Goal: Task Accomplishment & Management: Complete application form

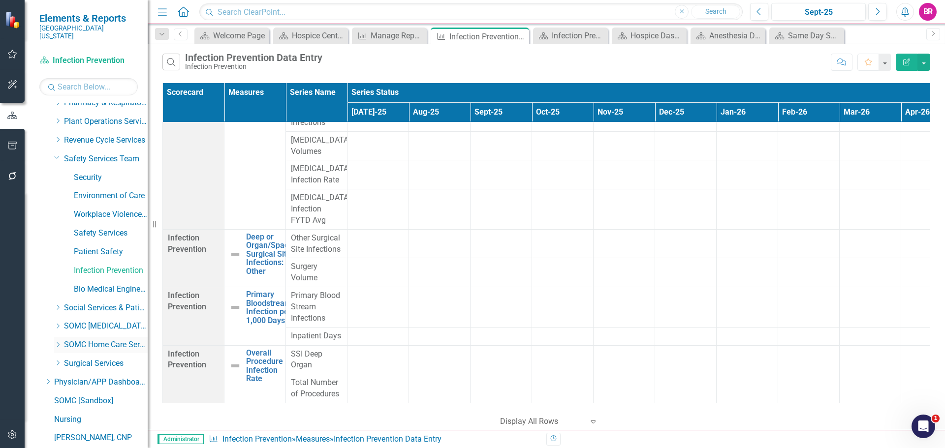
scroll to position [522, 0]
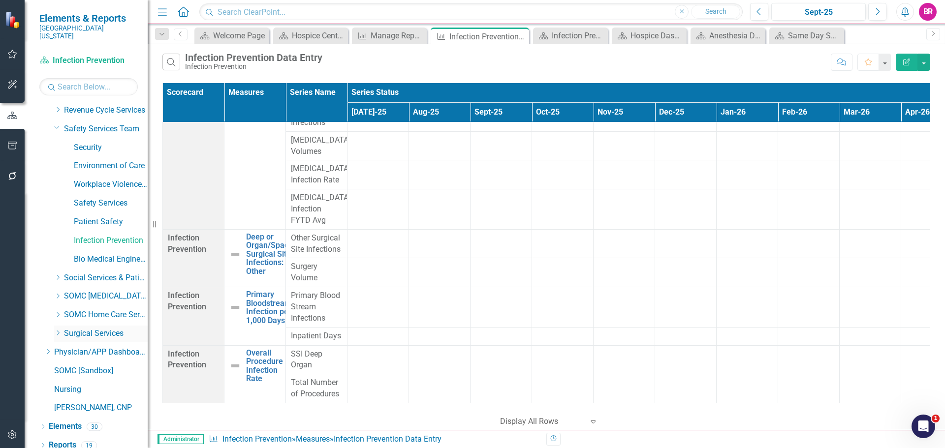
drag, startPoint x: 54, startPoint y: 272, endPoint x: 56, endPoint y: 321, distance: 49.8
click at [54, 272] on div "Dropdown Social Services & Patient Relations" at bounding box center [95, 279] width 103 height 19
click at [56, 330] on div "Dropdown" at bounding box center [57, 334] width 7 height 8
click at [60, 330] on div "Dropdown" at bounding box center [57, 334] width 7 height 8
click at [58, 330] on icon "Dropdown" at bounding box center [57, 333] width 7 height 6
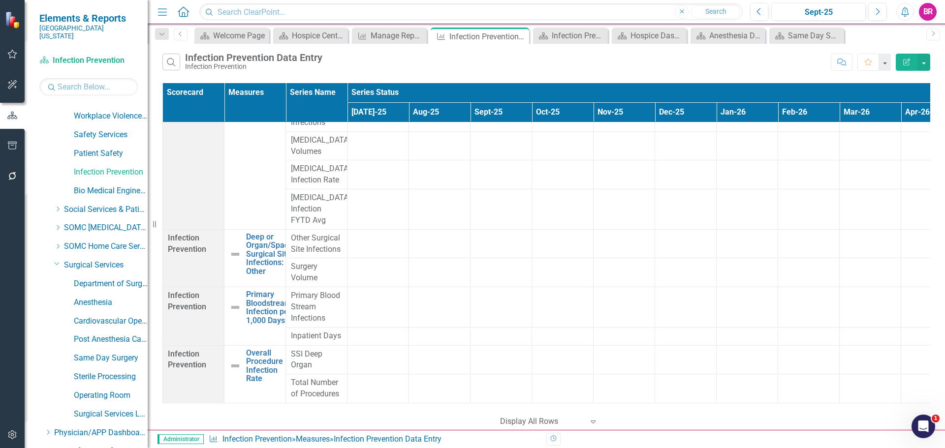
scroll to position [621, 0]
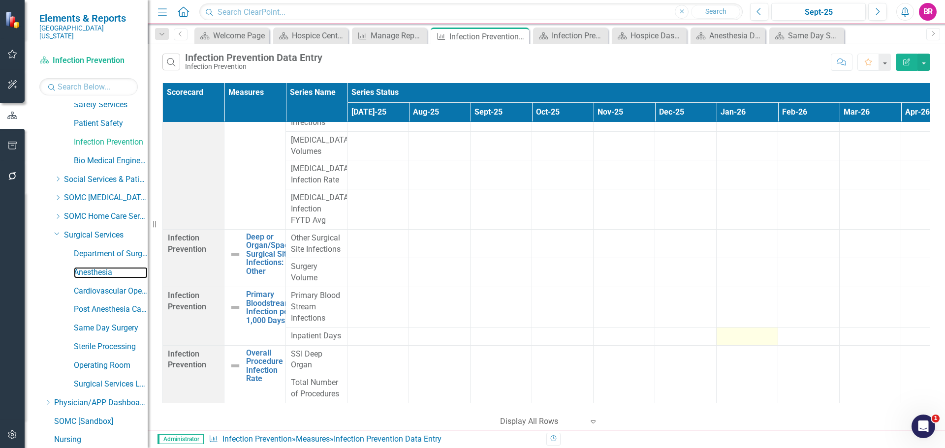
drag, startPoint x: 103, startPoint y: 265, endPoint x: 738, endPoint y: 328, distance: 638.2
click at [103, 267] on link "Anesthesia" at bounding box center [111, 272] width 74 height 11
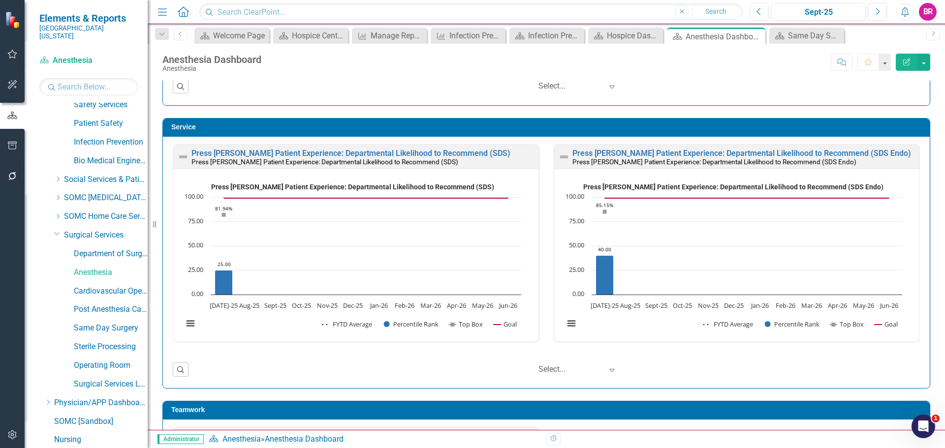
scroll to position [738, 0]
drag, startPoint x: 120, startPoint y: 322, endPoint x: 247, endPoint y: 376, distance: 138.3
click at [120, 323] on link "Same Day Surgery" at bounding box center [111, 328] width 74 height 11
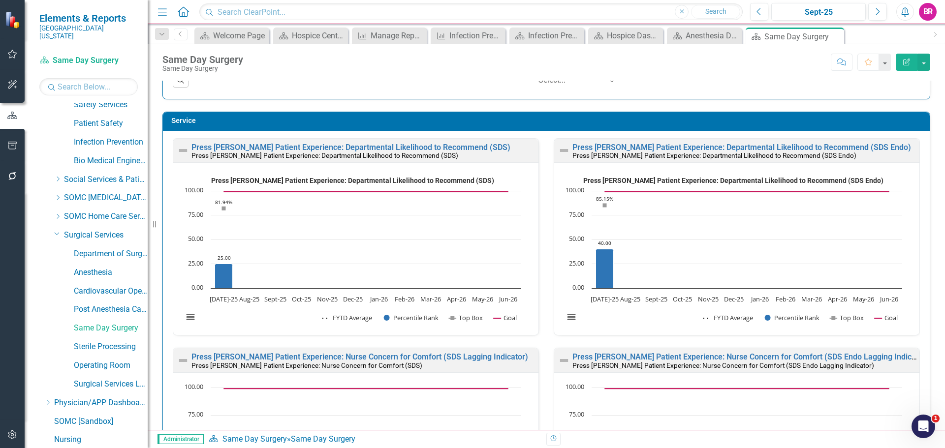
scroll to position [985, 0]
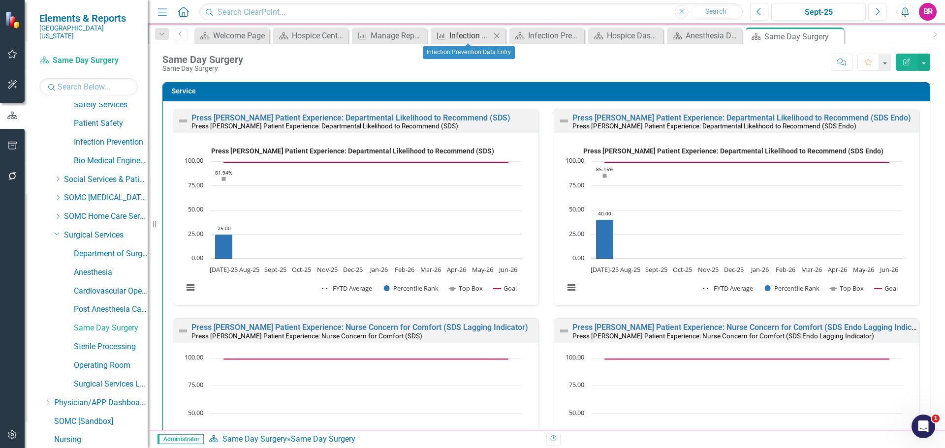
click at [455, 37] on div "Infection Prevention Data Entry" at bounding box center [469, 36] width 41 height 12
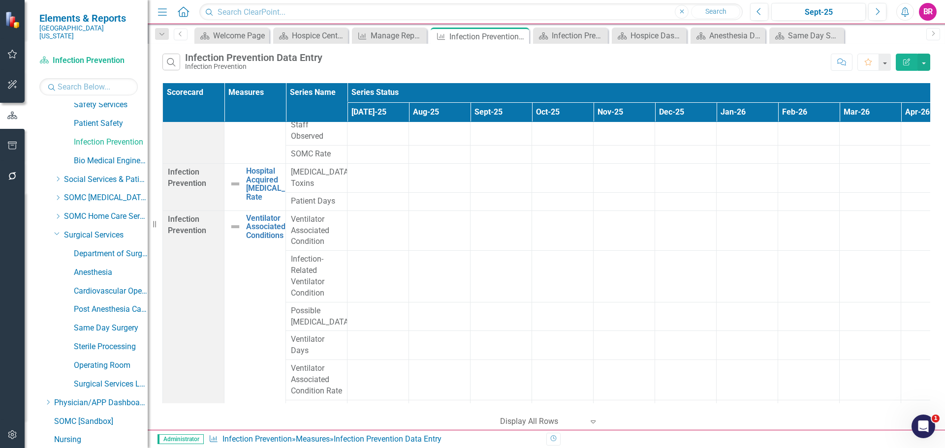
scroll to position [2363, 0]
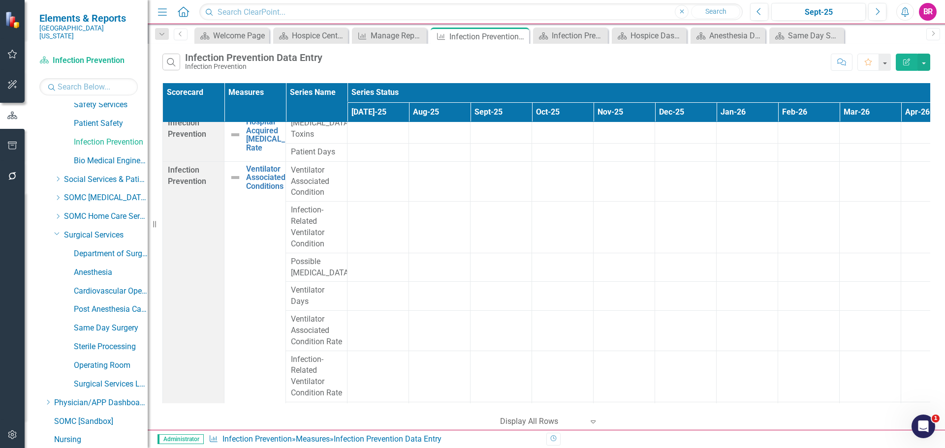
click at [910, 60] on icon "Edit Report" at bounding box center [906, 62] width 9 height 7
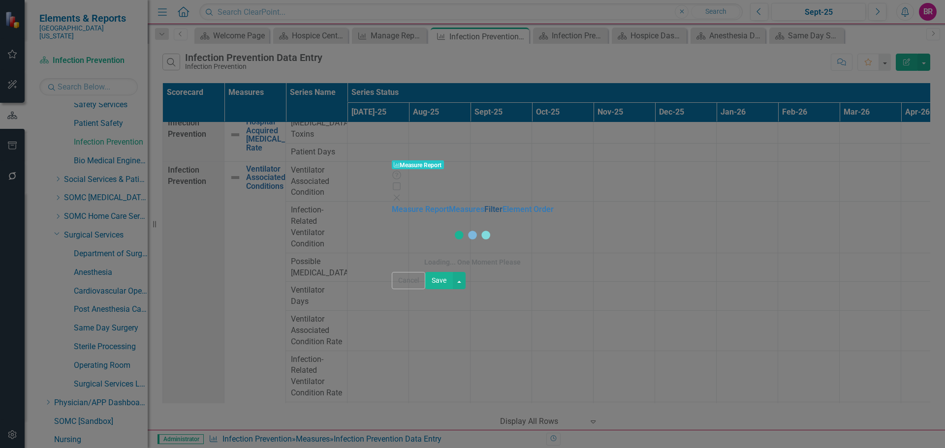
click at [484, 205] on link "Filter" at bounding box center [493, 209] width 18 height 9
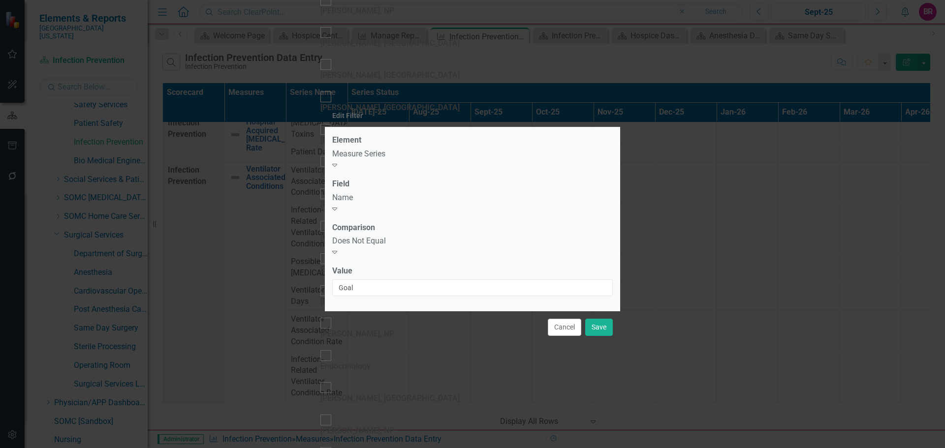
click at [337, 205] on icon "Expand" at bounding box center [334, 209] width 5 height 8
click at [556, 319] on button "Cancel" at bounding box center [564, 327] width 33 height 17
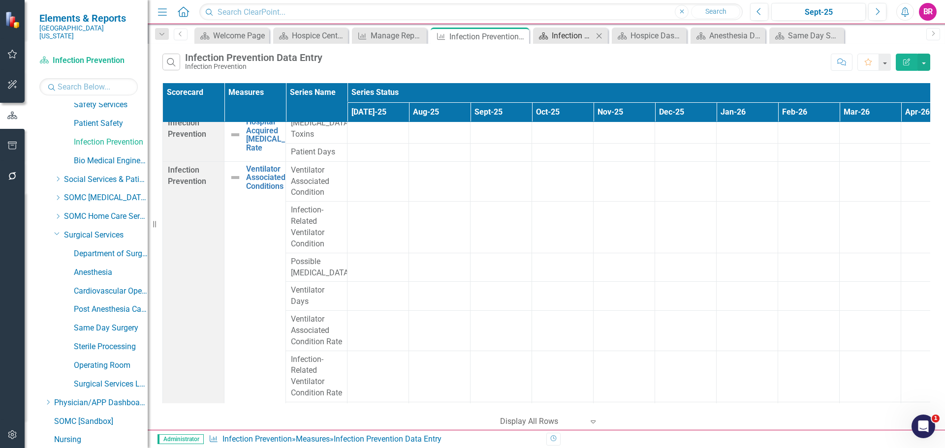
click at [569, 35] on div "Infection Prevention Welcome Page" at bounding box center [572, 36] width 41 height 12
click at [566, 38] on div "Infection Prevention Welcome Page" at bounding box center [572, 36] width 41 height 12
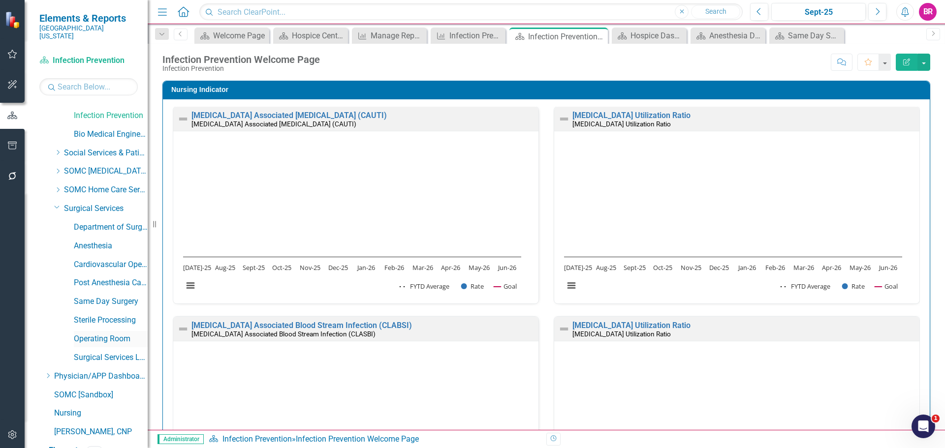
scroll to position [671, 0]
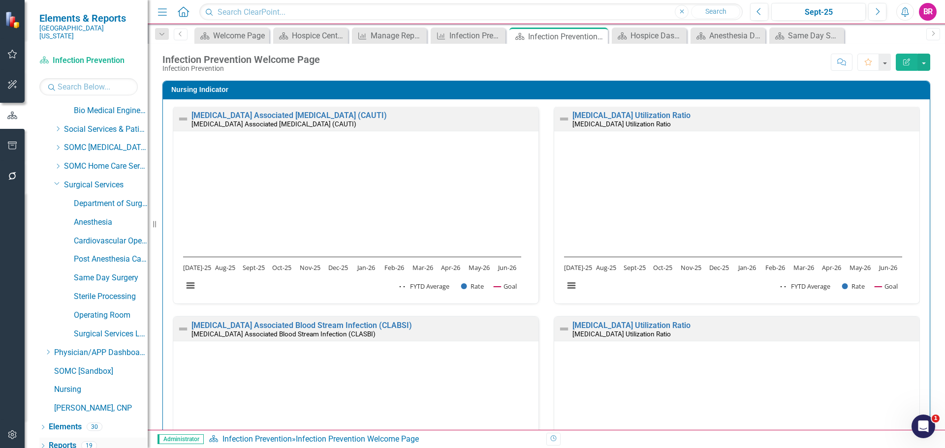
click at [65, 441] on link "Reports" at bounding box center [63, 446] width 28 height 11
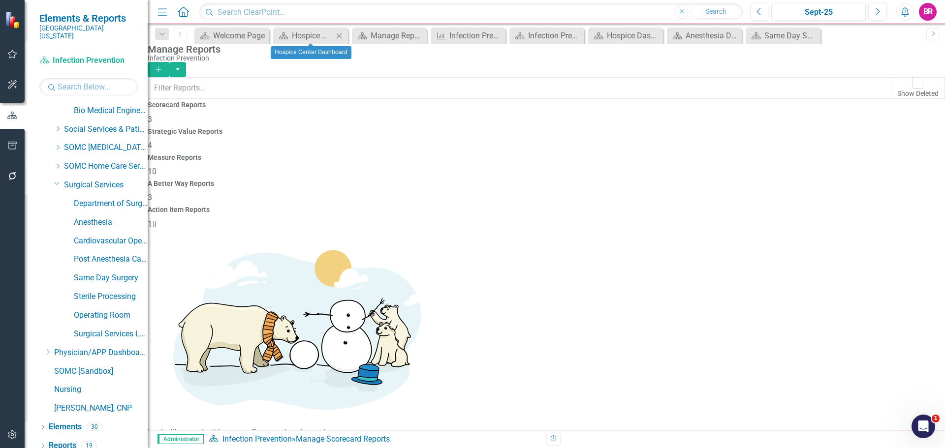
click at [336, 35] on icon "Close" at bounding box center [339, 36] width 10 height 8
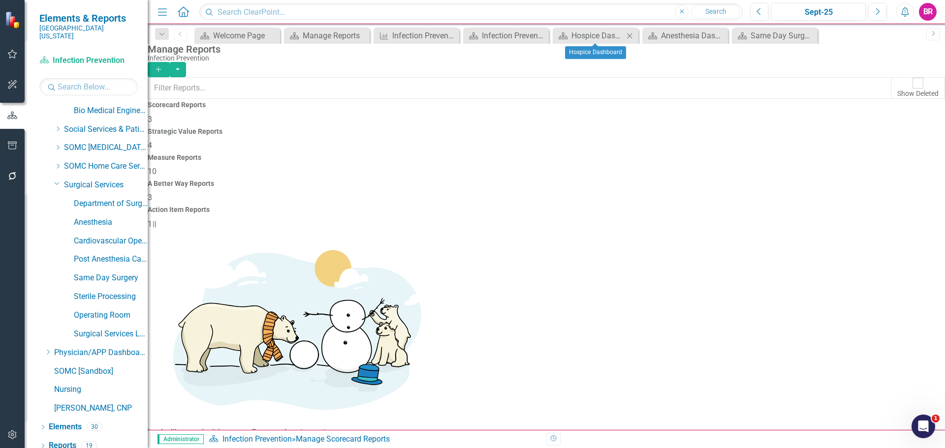
click at [631, 32] on icon "Close" at bounding box center [630, 36] width 10 height 8
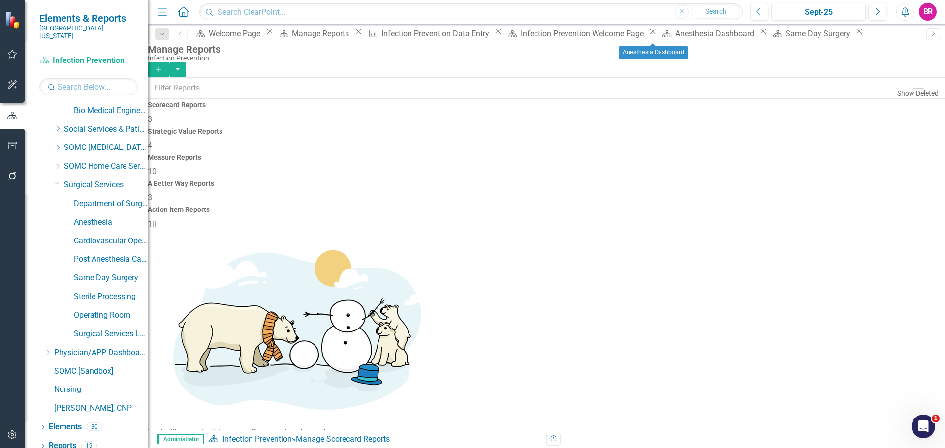
click at [759, 34] on icon "Close" at bounding box center [764, 32] width 10 height 8
click at [744, 35] on icon "Close" at bounding box center [749, 32] width 10 height 8
click at [157, 167] on span "10" at bounding box center [152, 171] width 9 height 9
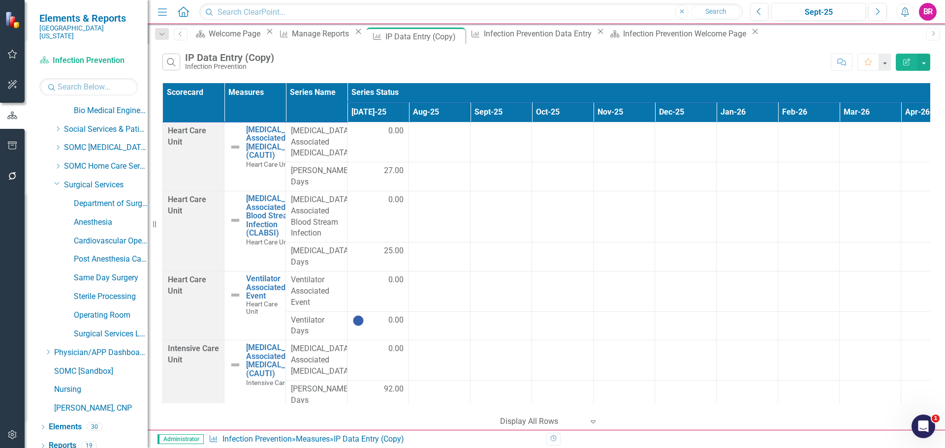
click at [912, 62] on button "Edit Report" at bounding box center [907, 62] width 22 height 17
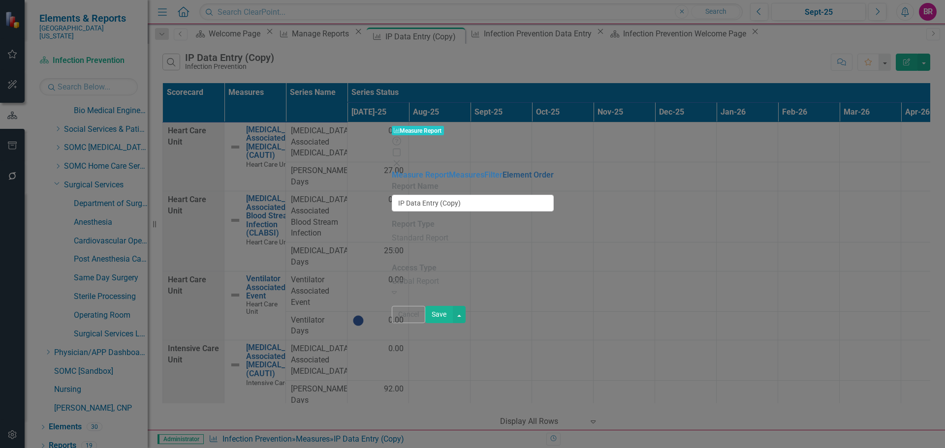
type input "IP Data Entry (Copy)"
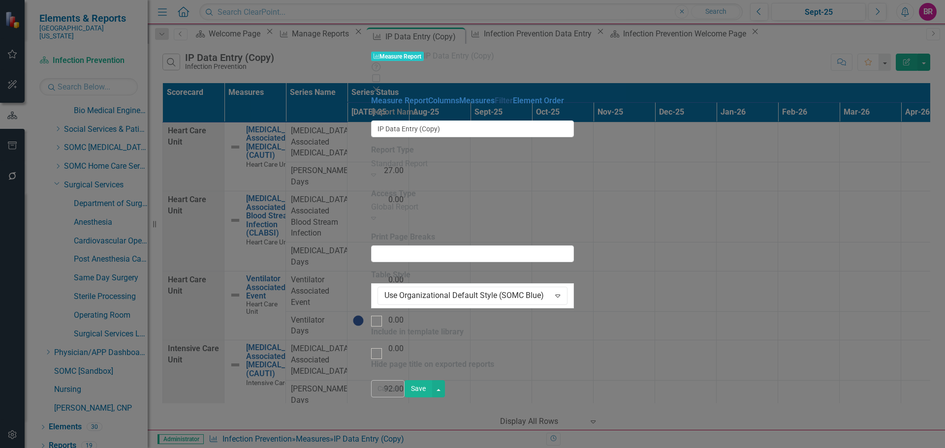
click at [495, 98] on link "Filter" at bounding box center [504, 100] width 18 height 9
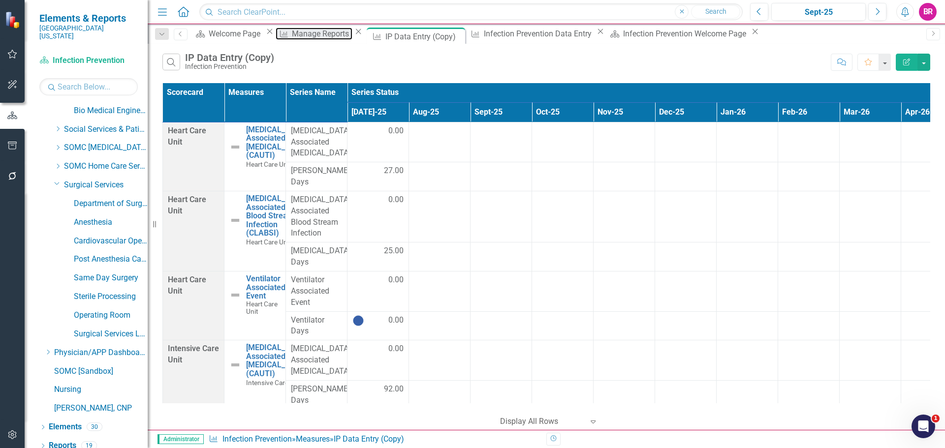
click at [349, 38] on div "Manage Reports" at bounding box center [322, 34] width 60 height 12
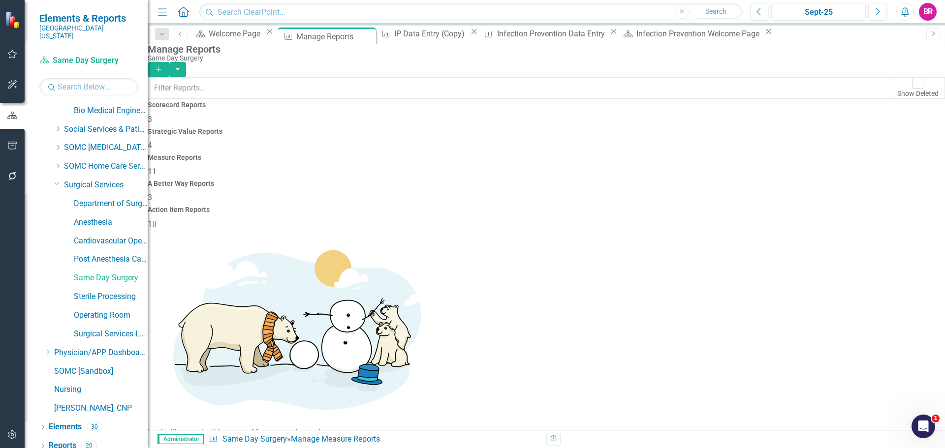
scroll to position [89, 0]
click at [557, 32] on div "Infection Prevention Data Entry" at bounding box center [552, 34] width 111 height 12
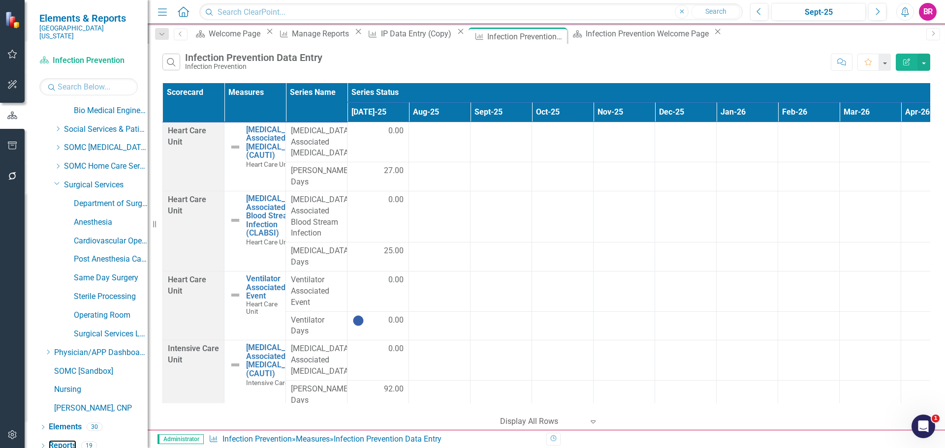
drag, startPoint x: 67, startPoint y: 439, endPoint x: 218, endPoint y: 428, distance: 151.0
click at [67, 441] on link "Reports" at bounding box center [63, 446] width 28 height 11
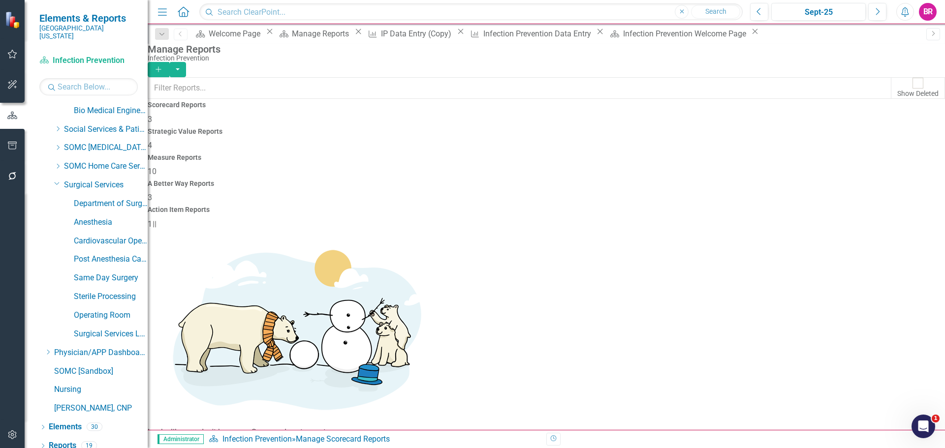
click at [157, 167] on span "10" at bounding box center [152, 171] width 9 height 9
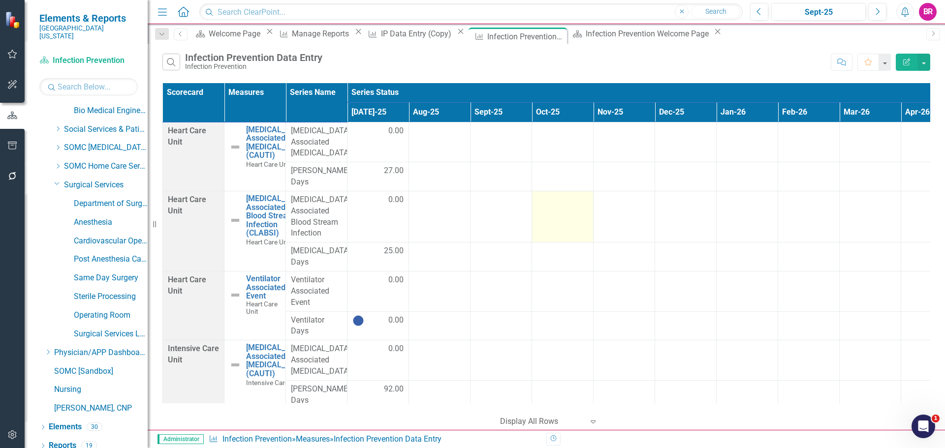
click at [907, 64] on icon "Edit Report" at bounding box center [906, 62] width 9 height 7
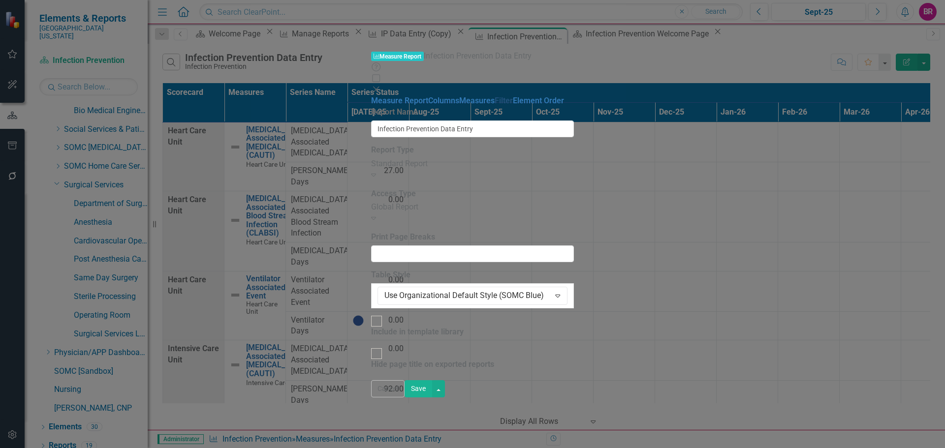
click at [495, 100] on link "Filter" at bounding box center [504, 100] width 18 height 9
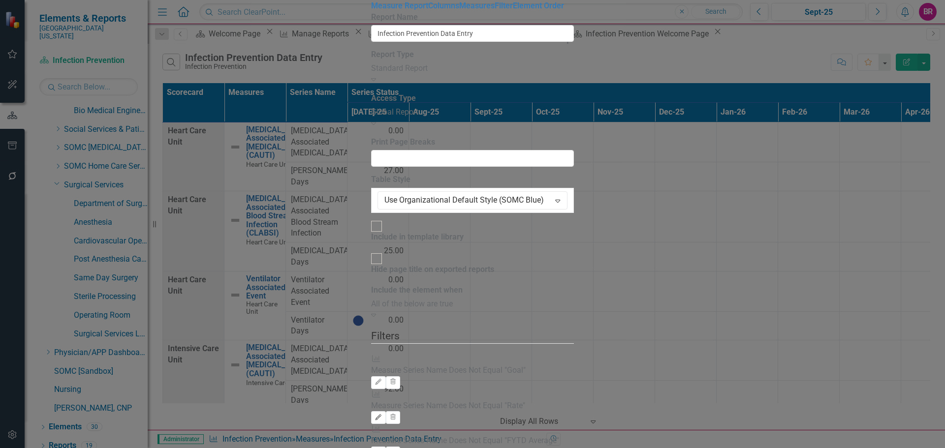
click at [382, 415] on icon "Edit" at bounding box center [378, 418] width 7 height 6
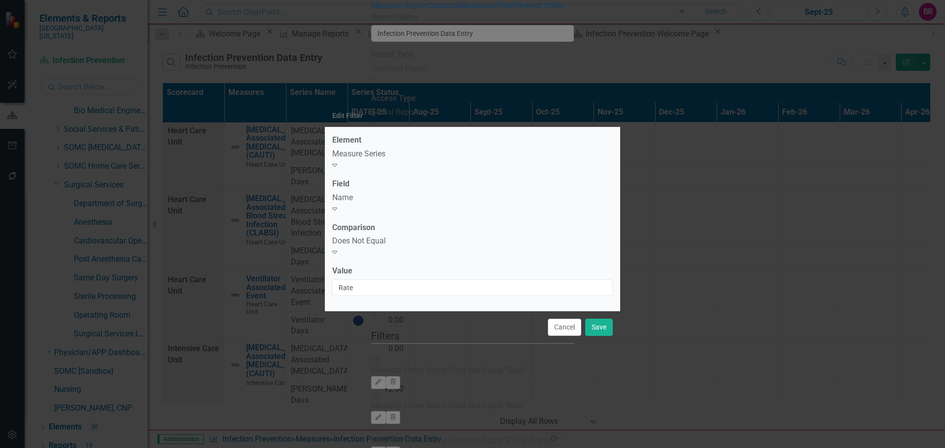
click at [576, 241] on div "Does Not Equal" at bounding box center [472, 241] width 281 height 11
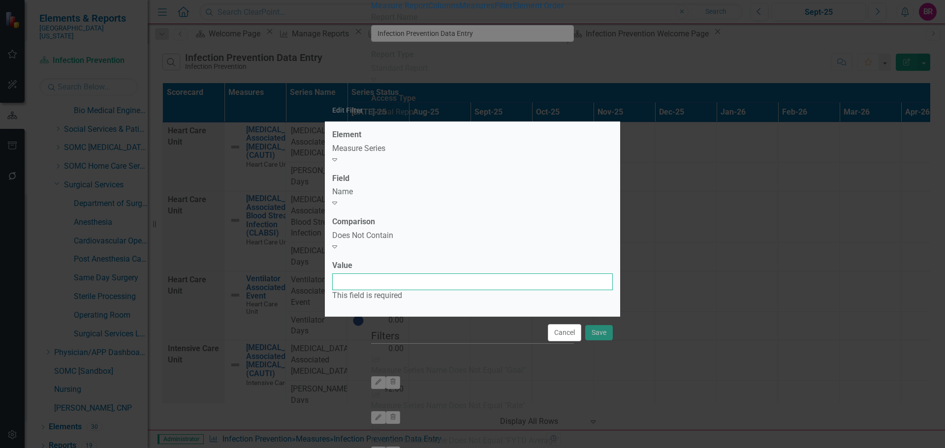
click at [485, 274] on input "Value" at bounding box center [472, 282] width 281 height 17
click at [420, 274] on input "Value" at bounding box center [472, 282] width 281 height 17
click at [437, 274] on input "Value" at bounding box center [472, 282] width 281 height 17
click at [458, 280] on input "Value" at bounding box center [472, 282] width 281 height 17
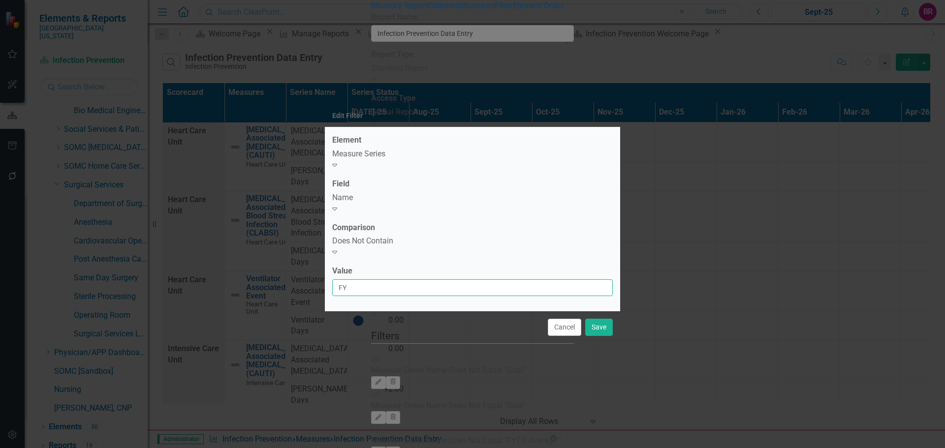
type input "F"
type input "Average"
click at [591, 322] on button "Save" at bounding box center [599, 327] width 28 height 17
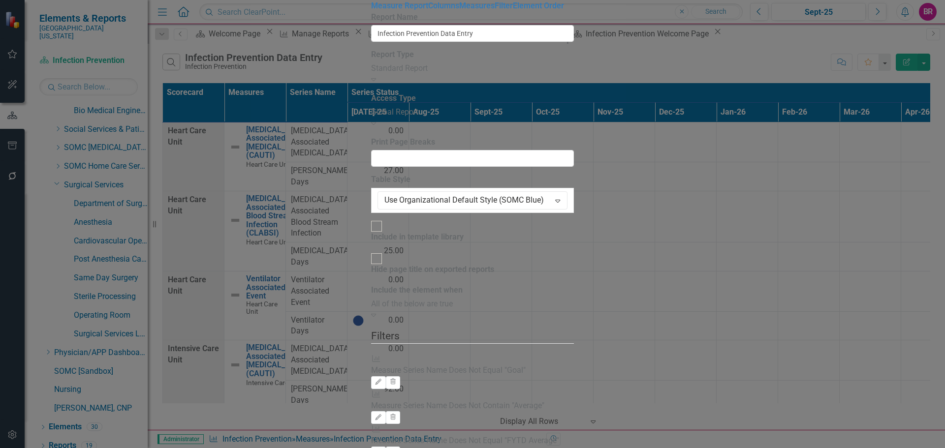
click at [382, 448] on icon "Edit" at bounding box center [378, 453] width 7 height 6
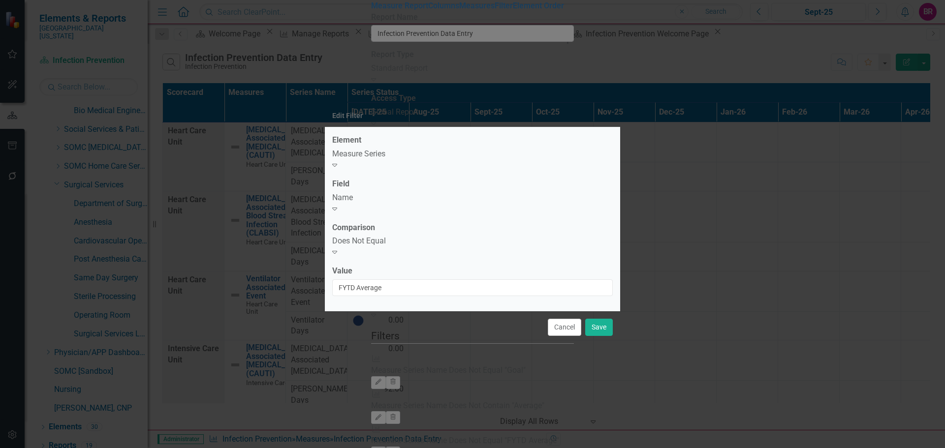
click at [375, 228] on label "Comparison" at bounding box center [353, 228] width 43 height 11
click at [482, 242] on div "Does Not Equal" at bounding box center [472, 241] width 281 height 11
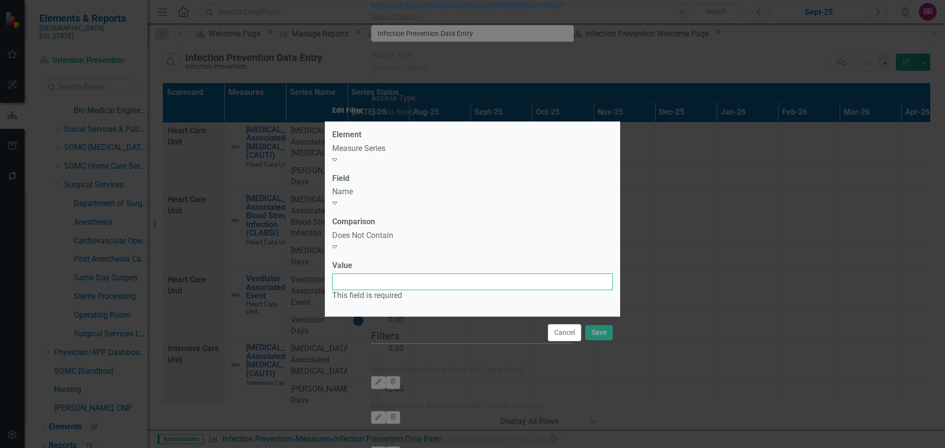
click at [407, 274] on input "Value" at bounding box center [472, 282] width 281 height 17
type input "Rate"
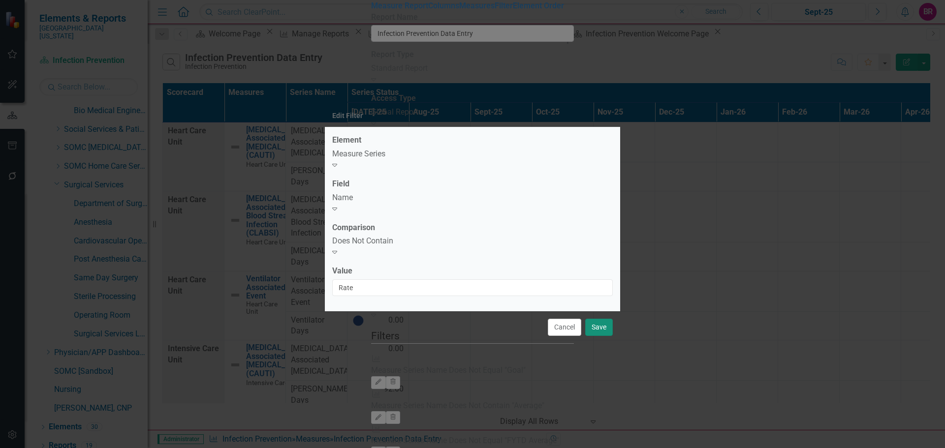
click at [593, 325] on button "Save" at bounding box center [599, 327] width 28 height 17
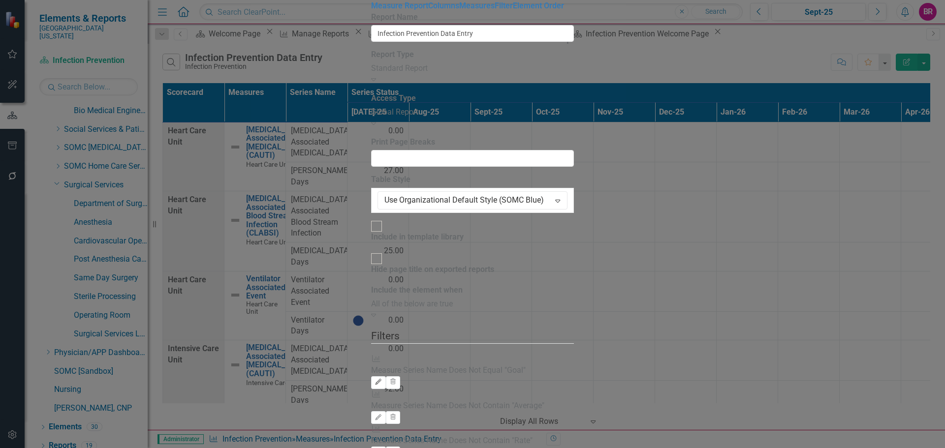
click at [382, 380] on icon "Edit" at bounding box center [378, 383] width 7 height 6
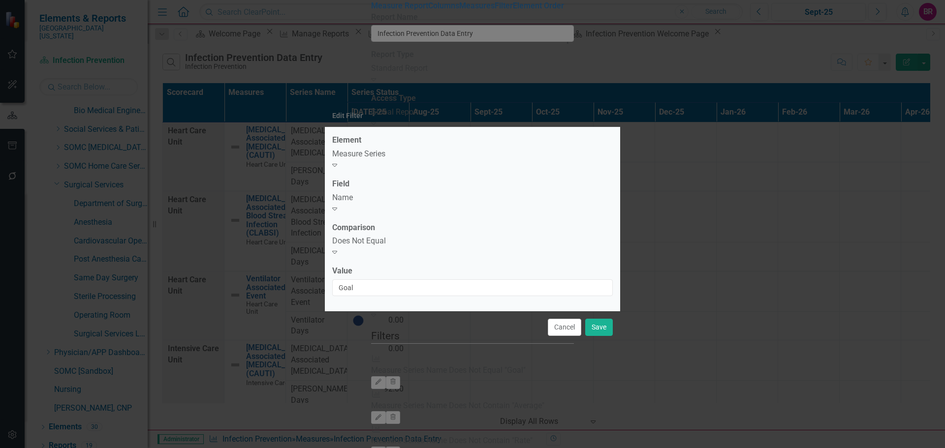
click at [465, 243] on div "Does Not Equal" at bounding box center [472, 241] width 281 height 11
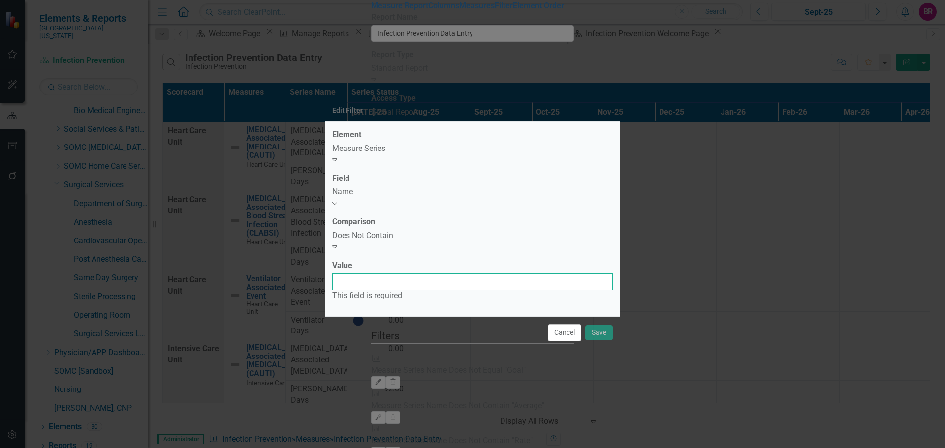
click at [444, 275] on input "Value" at bounding box center [472, 282] width 281 height 17
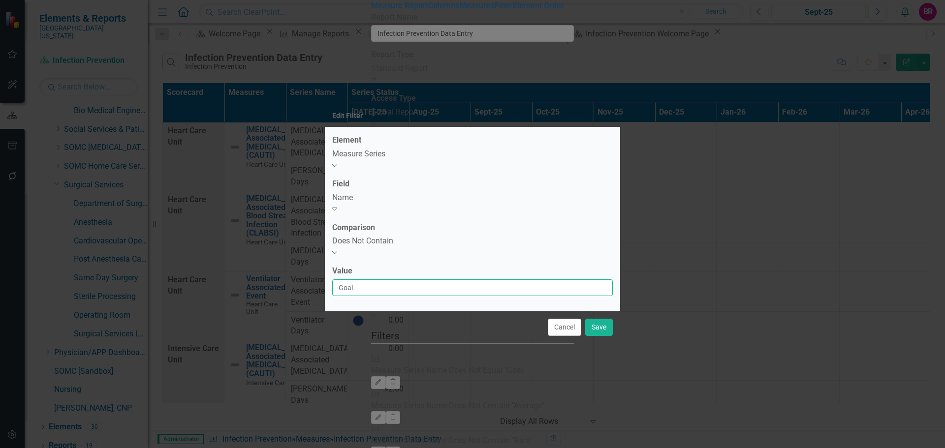
type input "Goal"
click at [599, 322] on button "Save" at bounding box center [599, 327] width 28 height 17
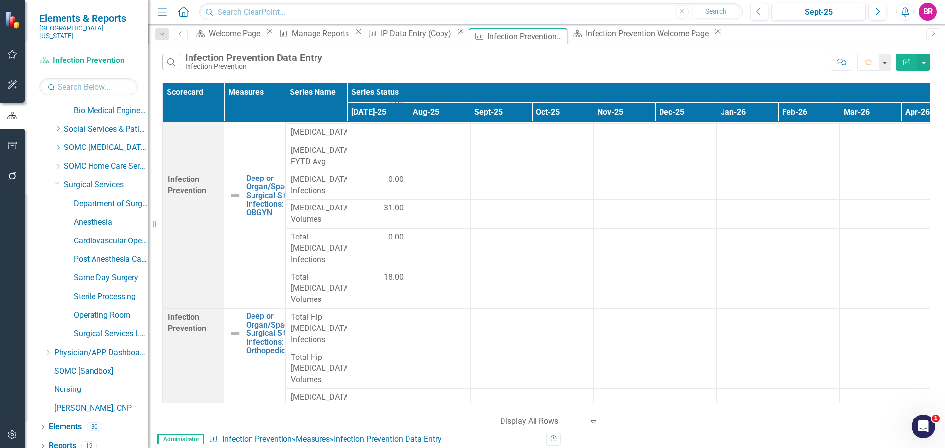
scroll to position [2855, 0]
click at [911, 63] on icon "Edit Report" at bounding box center [906, 62] width 9 height 7
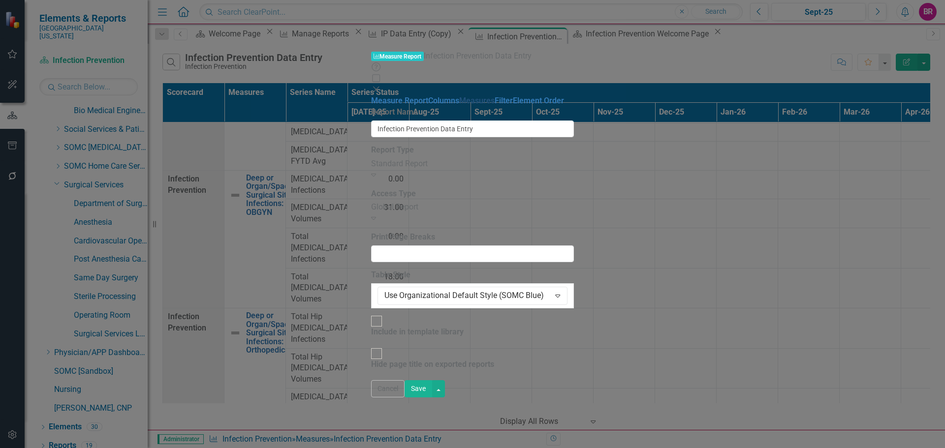
click at [459, 96] on link "Measures" at bounding box center [476, 100] width 35 height 9
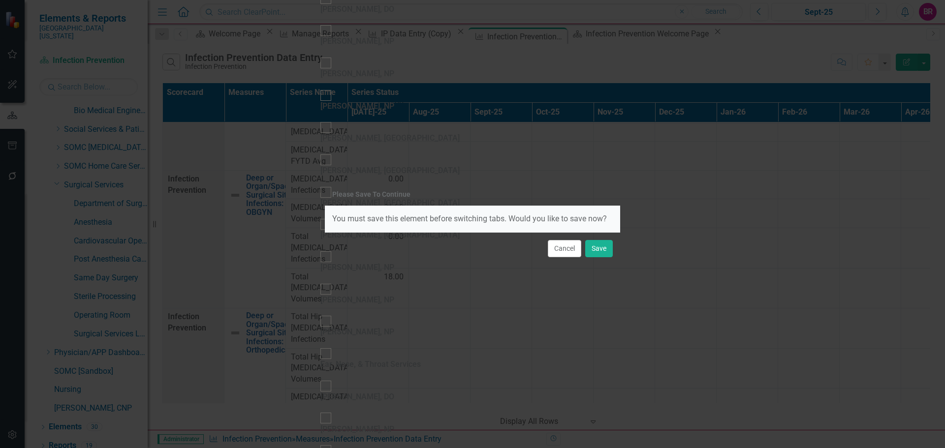
click at [132, 96] on div "Please Save To Continue You must save this element before switching tabs. Would…" at bounding box center [472, 224] width 945 height 448
click at [560, 247] on button "Cancel" at bounding box center [564, 248] width 33 height 17
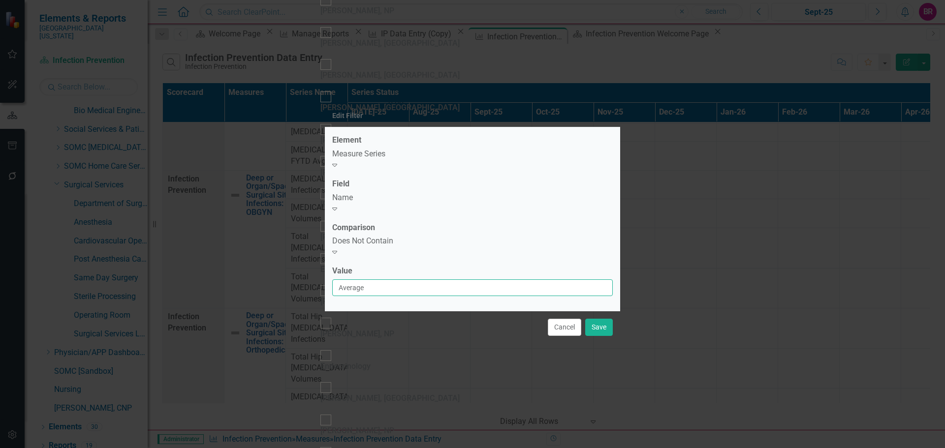
click at [344, 280] on input "Average" at bounding box center [472, 288] width 281 height 17
click at [339, 280] on input "Average" at bounding box center [472, 288] width 281 height 17
drag, startPoint x: 440, startPoint y: 283, endPoint x: 361, endPoint y: 276, distance: 79.1
click at [361, 280] on input "FYTD Average" at bounding box center [472, 288] width 281 height 17
type input "FYTD Average"
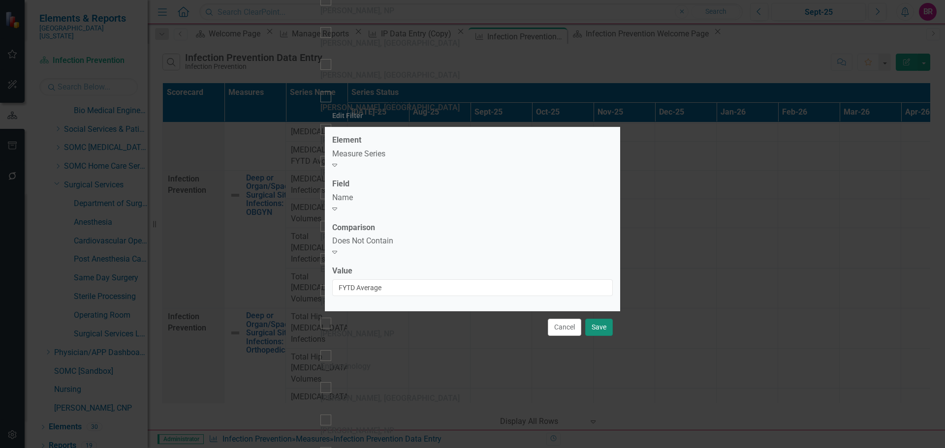
click at [598, 319] on button "Save" at bounding box center [599, 327] width 28 height 17
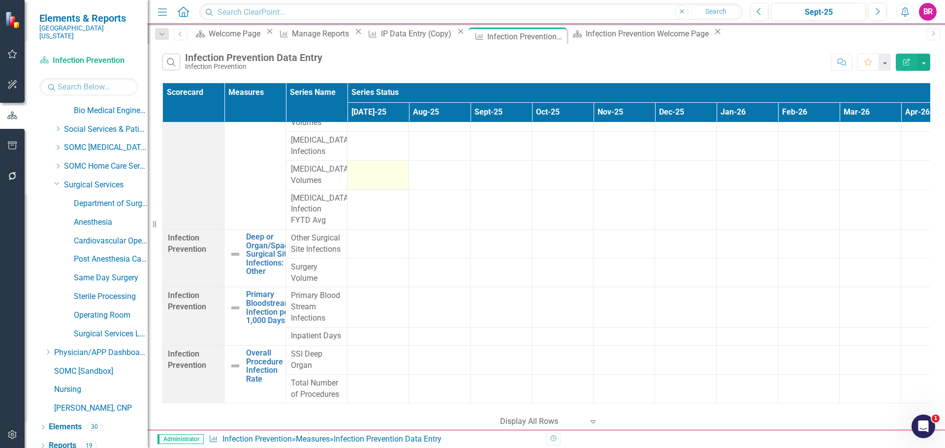
scroll to position [3249, 0]
click at [909, 59] on icon "button" at bounding box center [906, 62] width 7 height 7
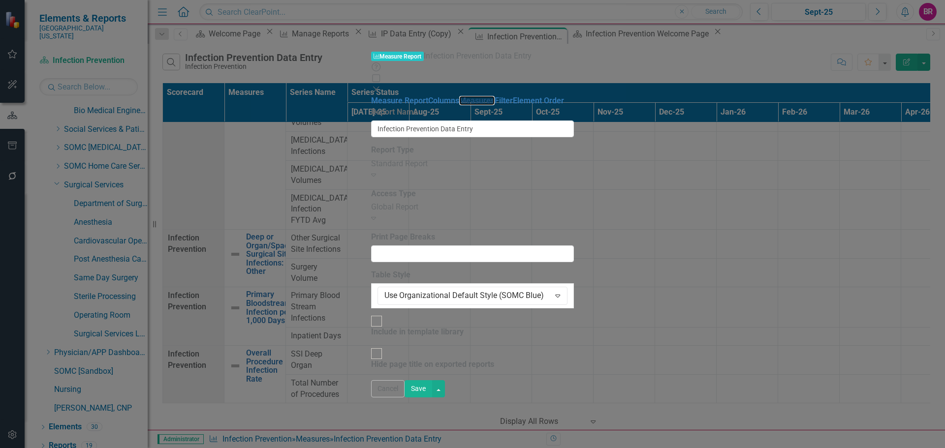
drag, startPoint x: 142, startPoint y: 80, endPoint x: 158, endPoint y: 135, distance: 57.3
click at [459, 96] on link "Measures" at bounding box center [476, 100] width 35 height 9
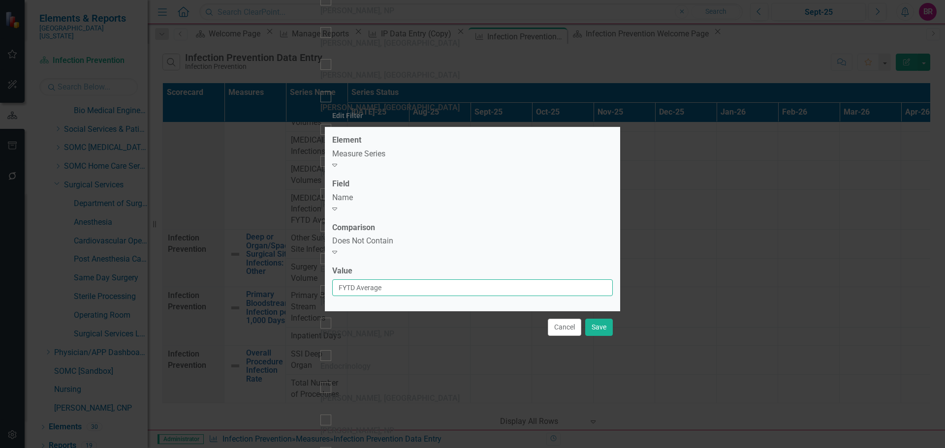
drag, startPoint x: 393, startPoint y: 276, endPoint x: 359, endPoint y: 280, distance: 34.2
click at [359, 280] on input "FYTD Average" at bounding box center [472, 288] width 281 height 17
type input "FYTD"
click at [595, 319] on button "Save" at bounding box center [599, 327] width 28 height 17
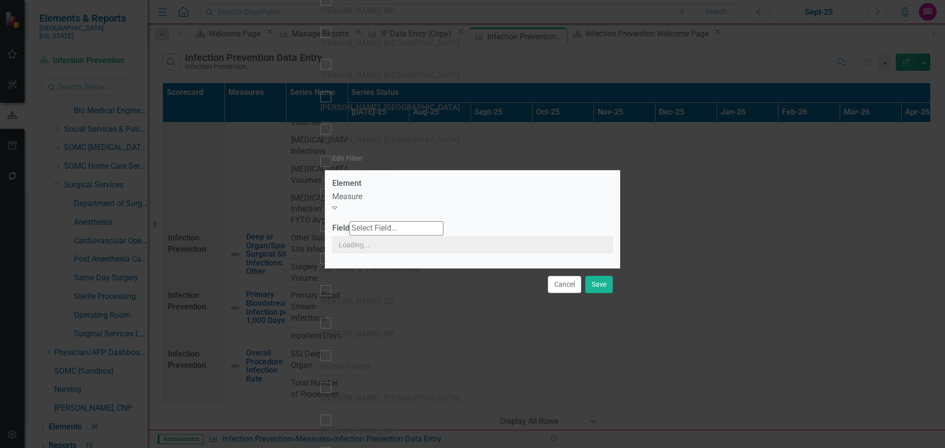
click at [390, 198] on div "Measure" at bounding box center [472, 197] width 281 height 11
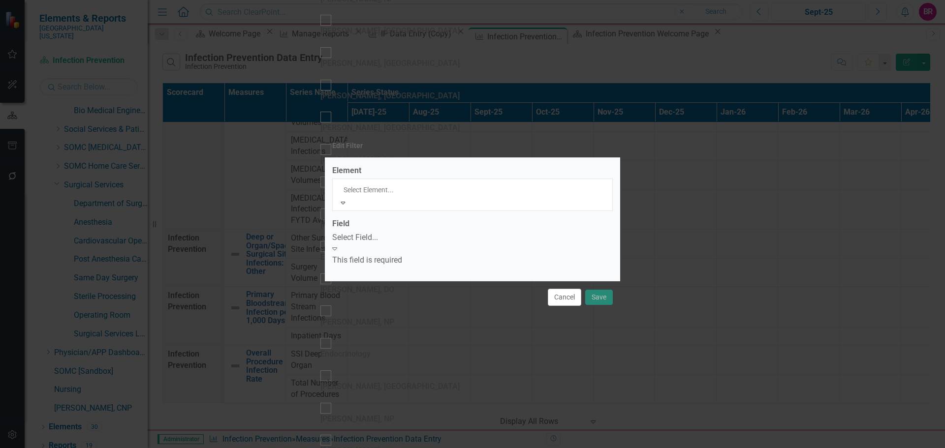
click at [387, 448] on div "Measure" at bounding box center [472, 453] width 945 height 11
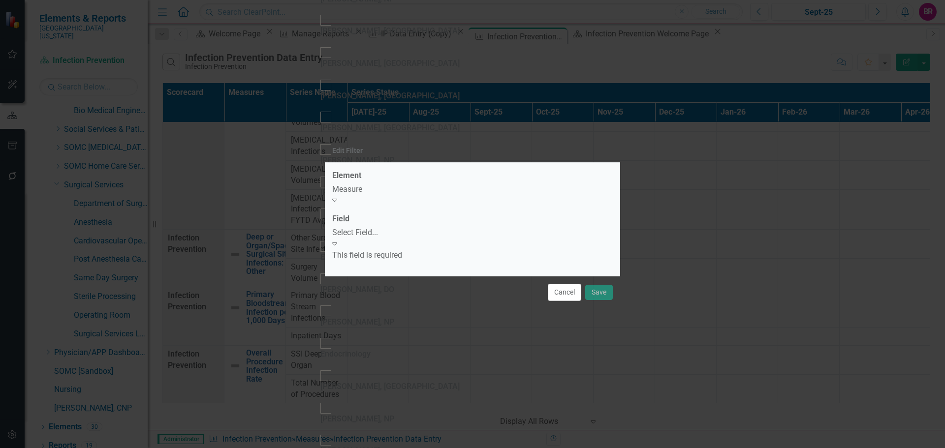
click at [389, 195] on div "Measure" at bounding box center [472, 189] width 281 height 11
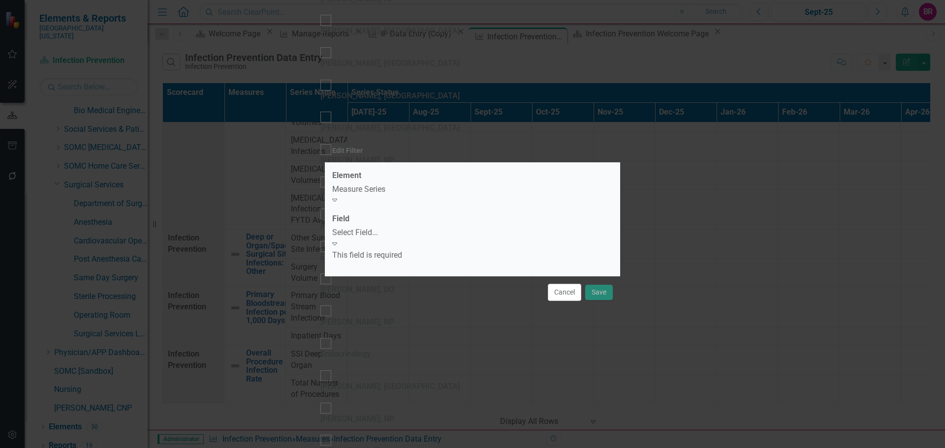
click at [389, 239] on div "Select Field..." at bounding box center [472, 232] width 281 height 11
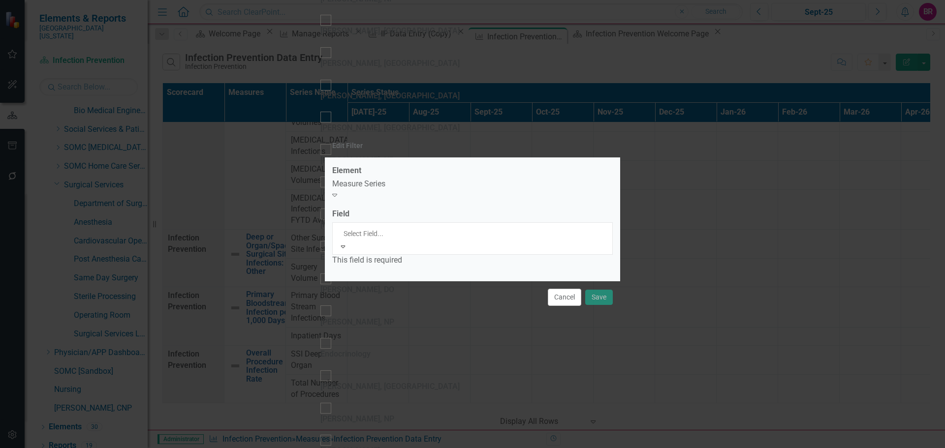
click at [391, 448] on div "Name" at bounding box center [472, 453] width 945 height 11
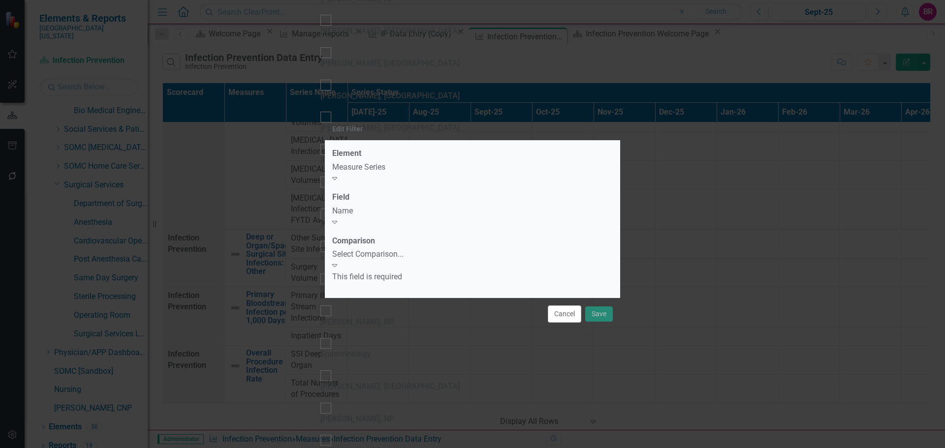
click at [392, 260] on div "Select Comparison..." at bounding box center [472, 254] width 281 height 11
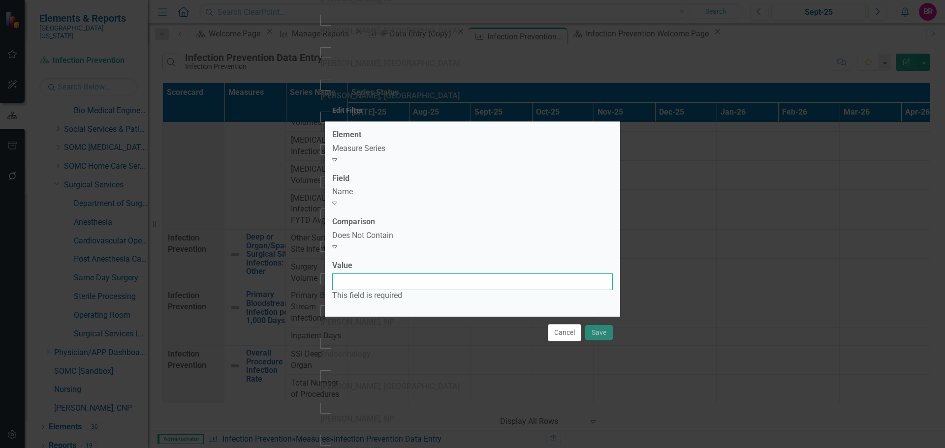
click at [396, 274] on input "Value" at bounding box center [472, 282] width 281 height 17
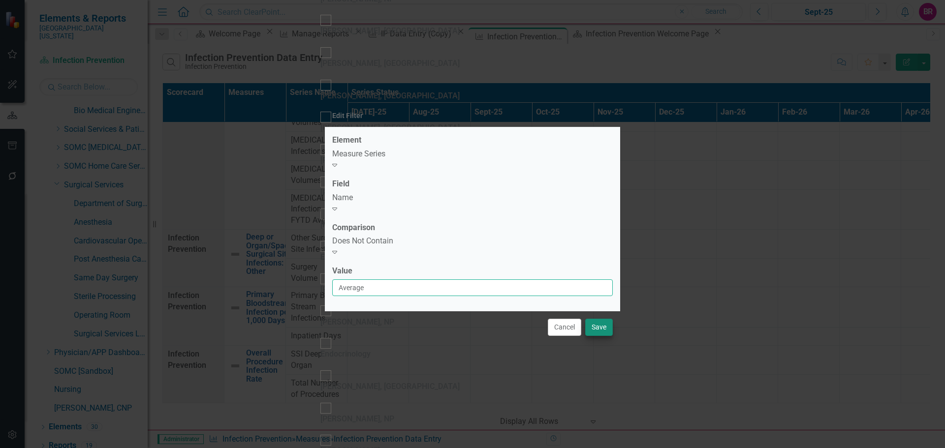
type input "Average"
click at [594, 319] on button "Save" at bounding box center [599, 327] width 28 height 17
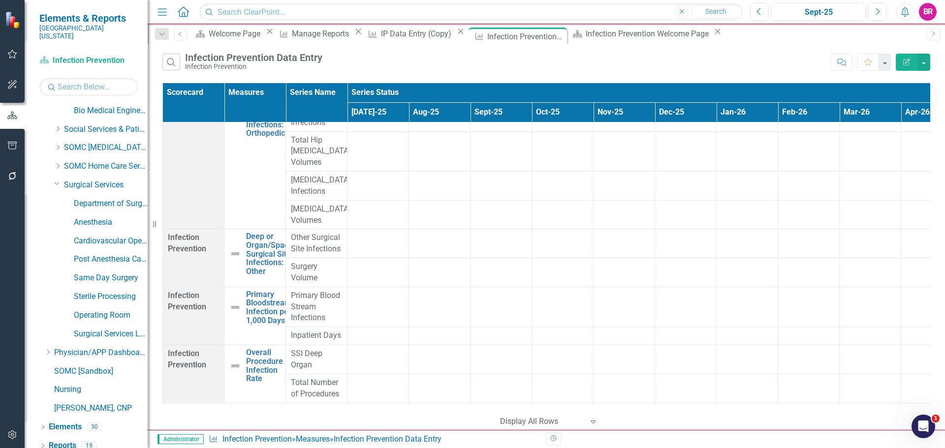
scroll to position [0, 0]
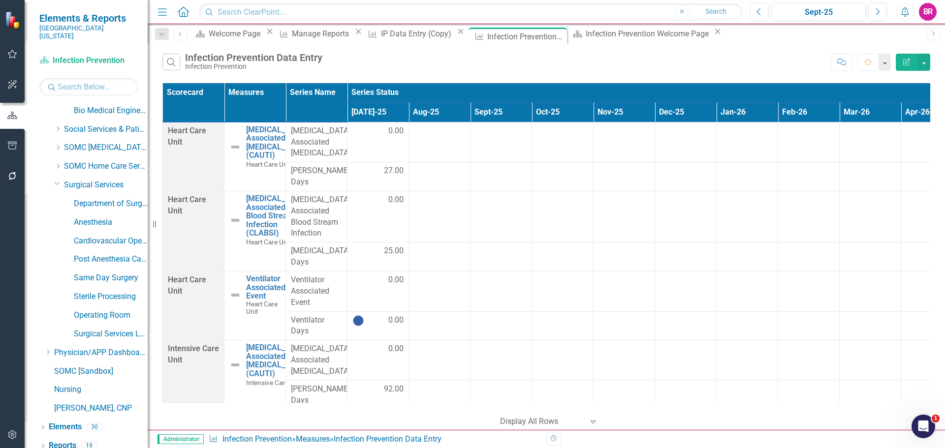
click at [530, 62] on div "Search Infection Prevention Data Entry Infection Prevention" at bounding box center [494, 62] width 664 height 17
click at [543, 64] on div "Search Infection Prevention Data Entry Infection Prevention" at bounding box center [494, 62] width 664 height 17
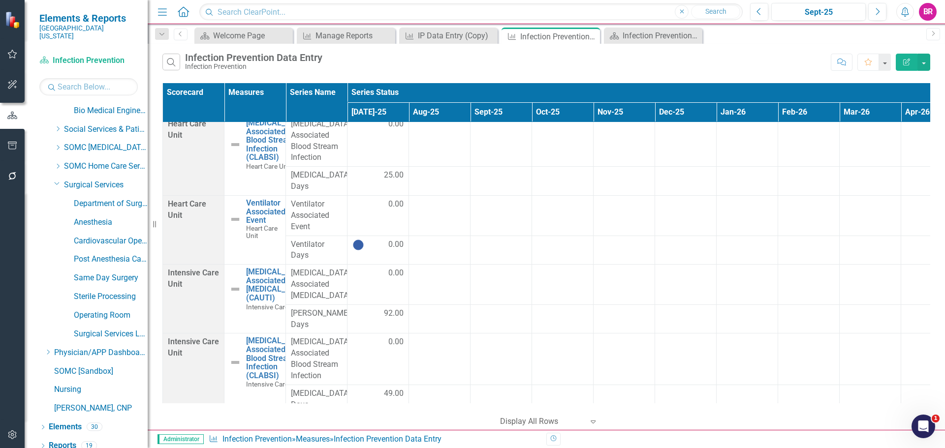
scroll to position [141, 0]
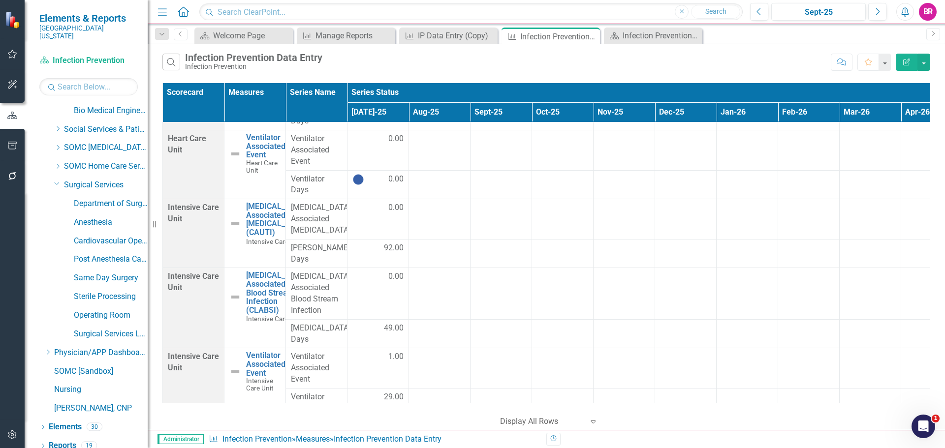
click at [931, 225] on div "Scorecard Measures Series Name Series Status Period Jul-25 Aug-25 Sept-25 Oct-2…" at bounding box center [547, 256] width 798 height 350
click at [450, 237] on td at bounding box center [440, 219] width 62 height 40
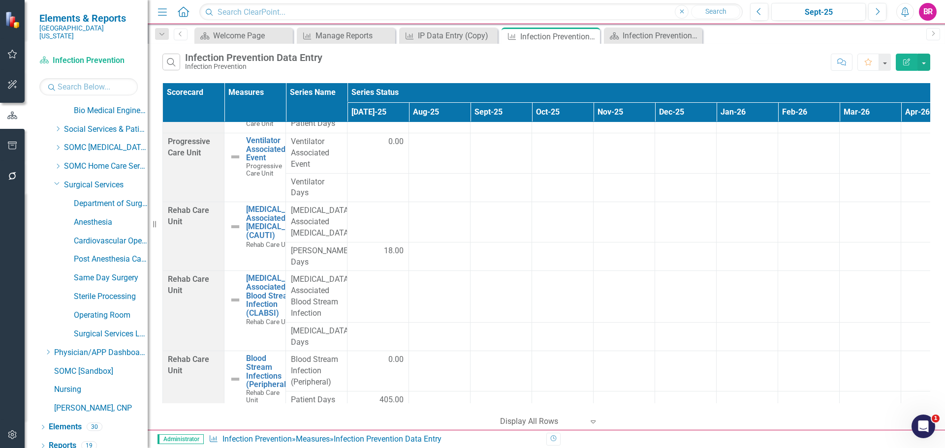
scroll to position [1329, 0]
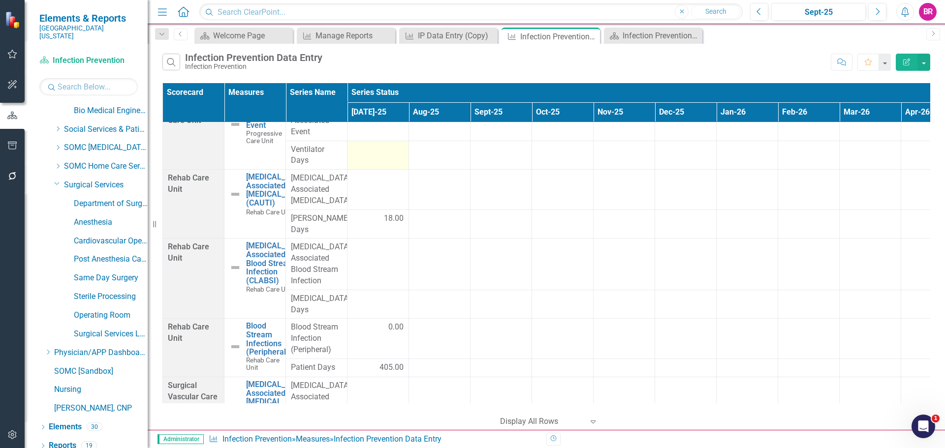
click at [379, 170] on td at bounding box center [379, 155] width 62 height 29
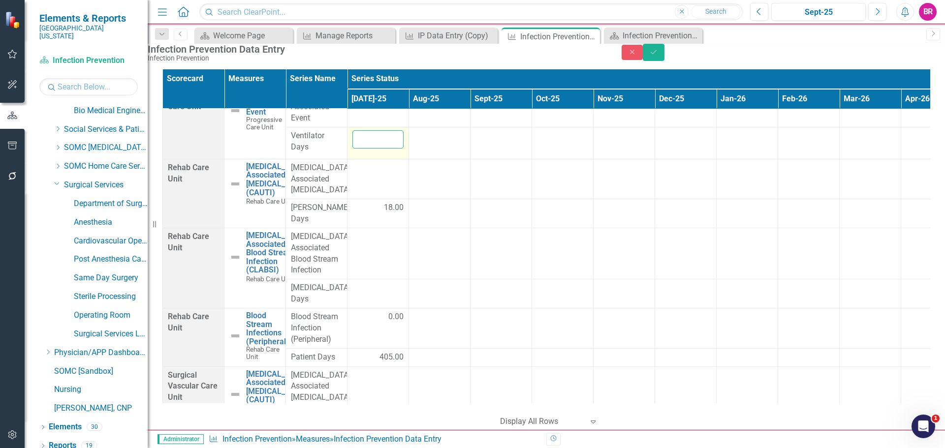
click at [379, 149] on input "number" at bounding box center [377, 139] width 51 height 18
type input "689"
click at [384, 84] on div at bounding box center [377, 78] width 51 height 12
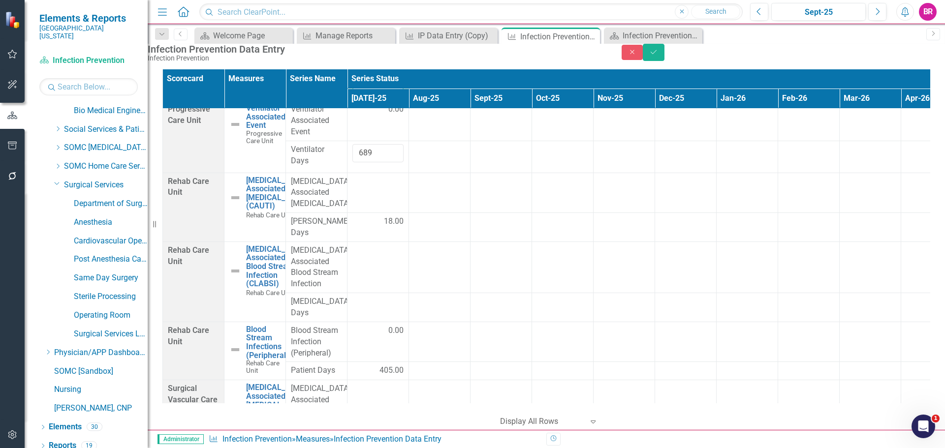
click at [384, 90] on input "number" at bounding box center [377, 81] width 51 height 18
type input "689"
click at [380, 162] on input "689" at bounding box center [377, 153] width 51 height 18
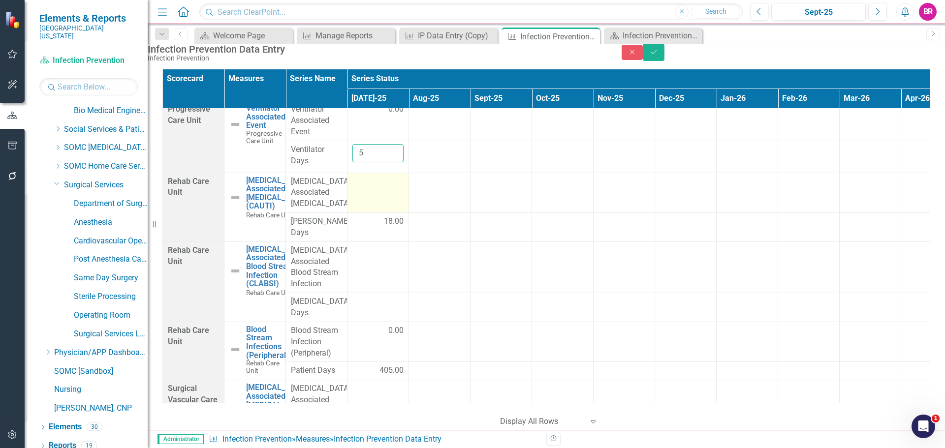
type input "5"
click at [379, 213] on td at bounding box center [379, 193] width 62 height 40
click at [379, 194] on input "number" at bounding box center [377, 185] width 51 height 18
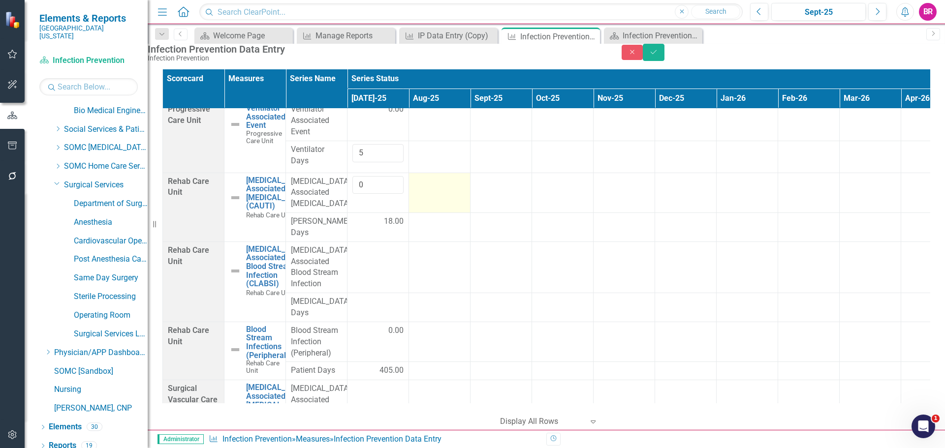
type input "0"
click at [431, 213] on td at bounding box center [440, 193] width 62 height 40
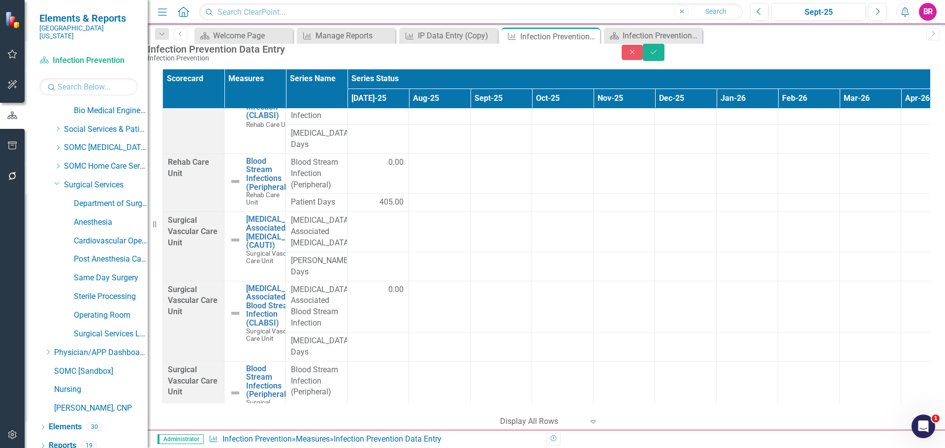
scroll to position [1535, 0]
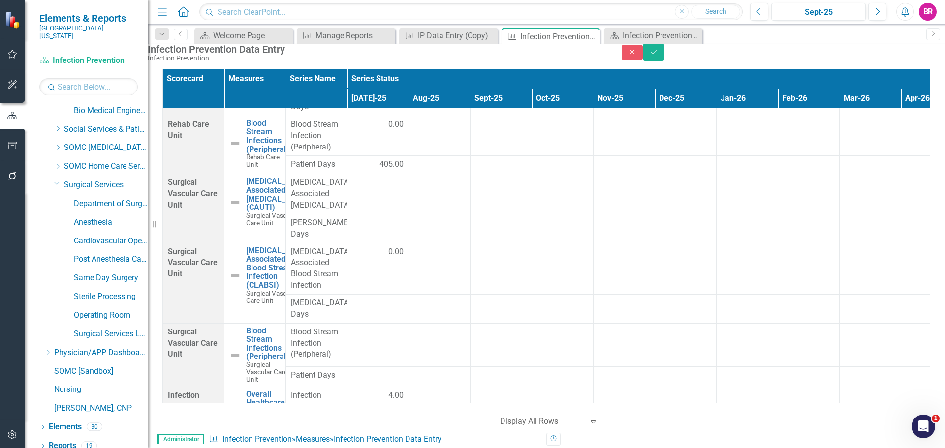
click at [378, 87] on td at bounding box center [379, 60] width 62 height 51
click at [386, 87] on td at bounding box center [379, 60] width 62 height 51
click at [369, 57] on input "number" at bounding box center [377, 48] width 51 height 18
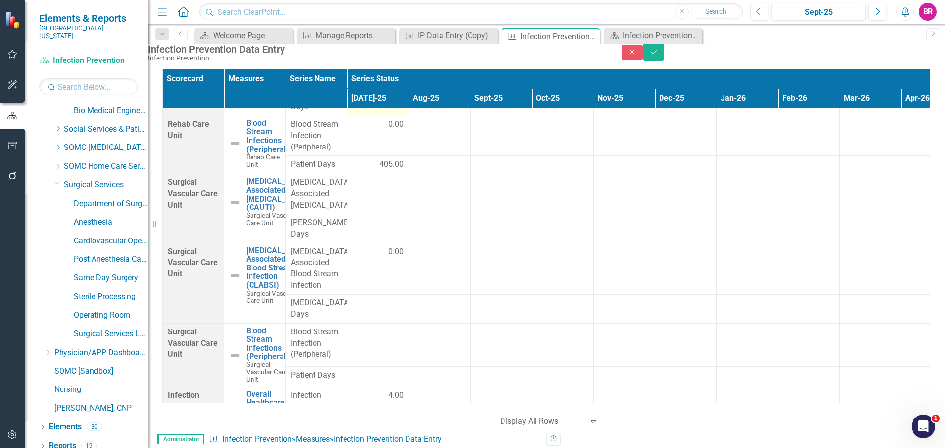
type input "0"
click at [387, 116] on td at bounding box center [379, 101] width 62 height 29
click at [381, 116] on td at bounding box center [379, 101] width 62 height 29
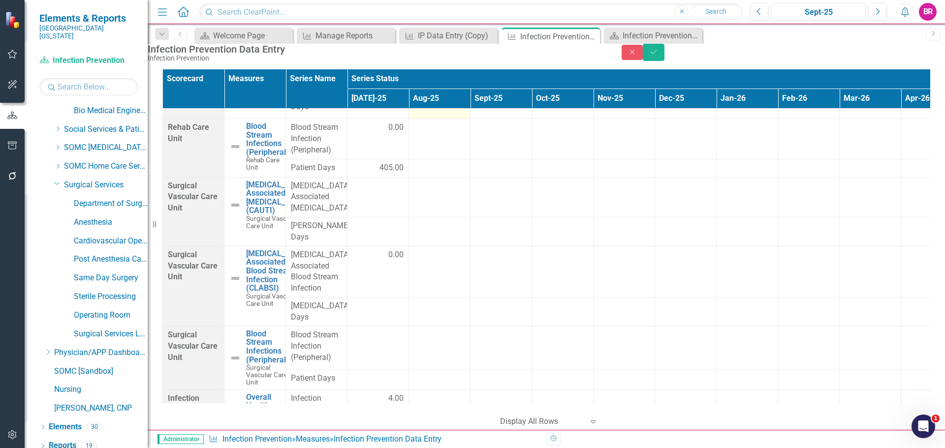
type input "34"
click at [435, 119] on td at bounding box center [440, 103] width 62 height 32
click at [372, 218] on td at bounding box center [379, 197] width 62 height 40
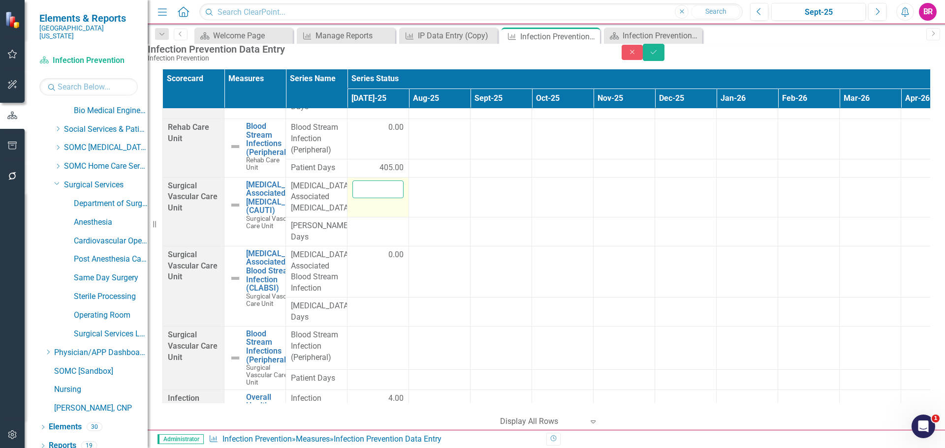
click at [373, 199] on input "number" at bounding box center [377, 190] width 51 height 18
type input "0"
click at [386, 232] on div at bounding box center [377, 227] width 51 height 12
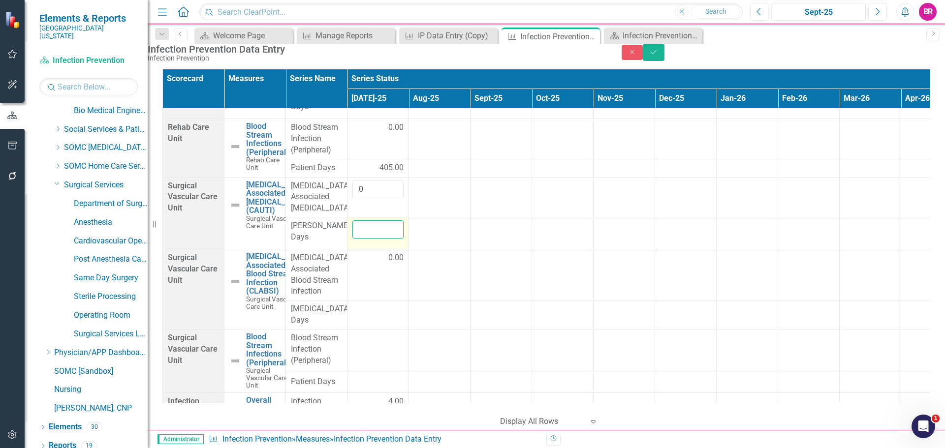
click at [386, 239] on input "number" at bounding box center [377, 230] width 51 height 18
type input "89"
click at [455, 174] on div at bounding box center [439, 168] width 51 height 12
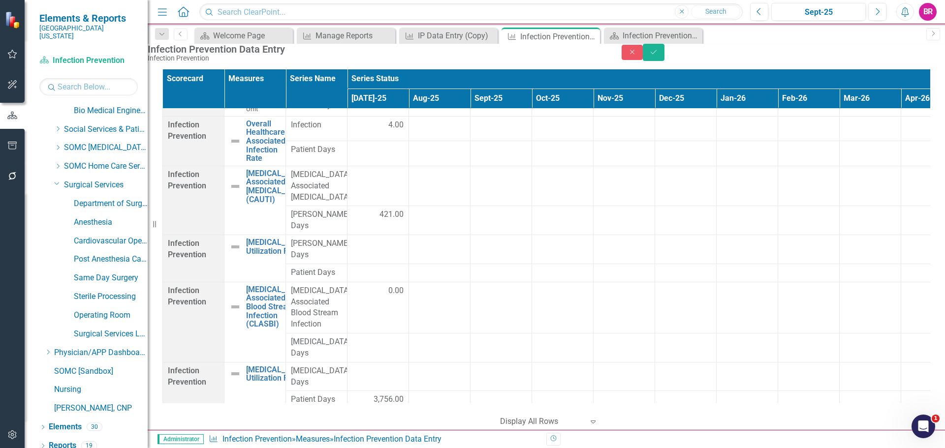
scroll to position [1790, 0]
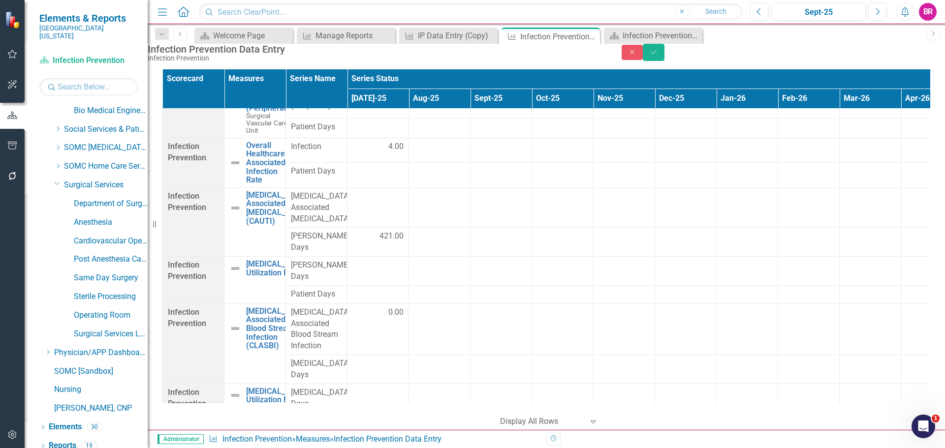
click at [360, 61] on div at bounding box center [377, 55] width 51 height 12
click at [372, 67] on input "number" at bounding box center [377, 58] width 51 height 18
type input "25"
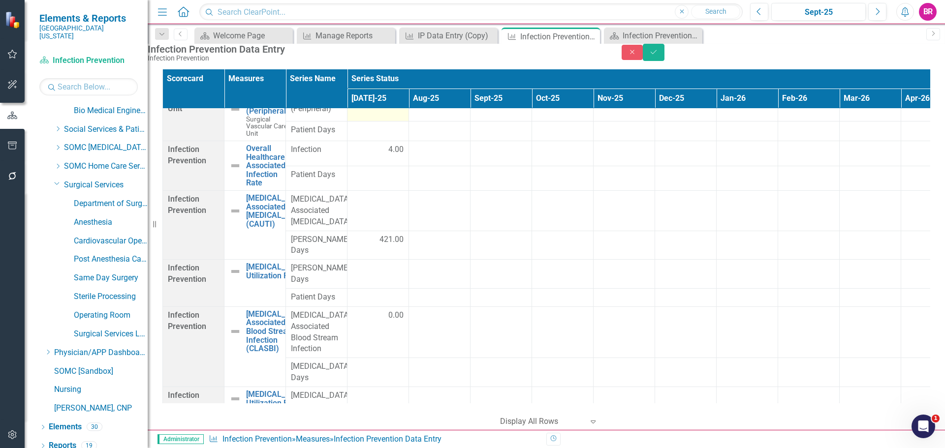
click at [367, 122] on td at bounding box center [379, 100] width 62 height 44
click at [371, 99] on input "number" at bounding box center [377, 90] width 51 height 18
type input "0"
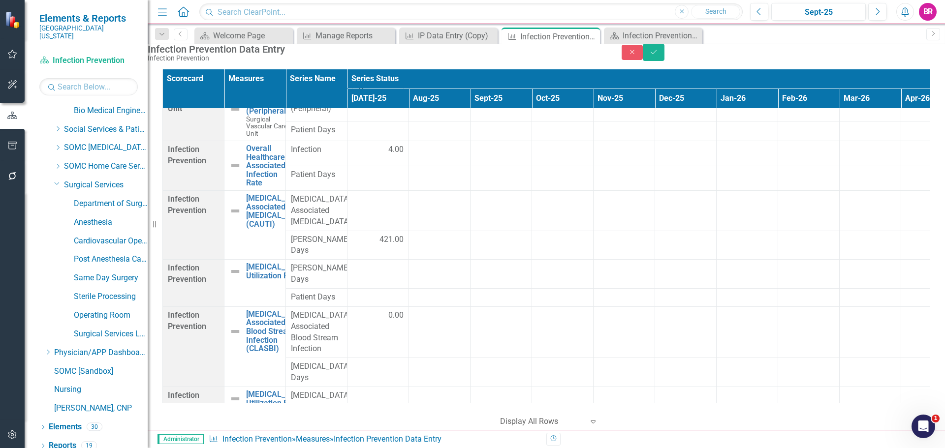
click at [387, 136] on div at bounding box center [377, 131] width 51 height 12
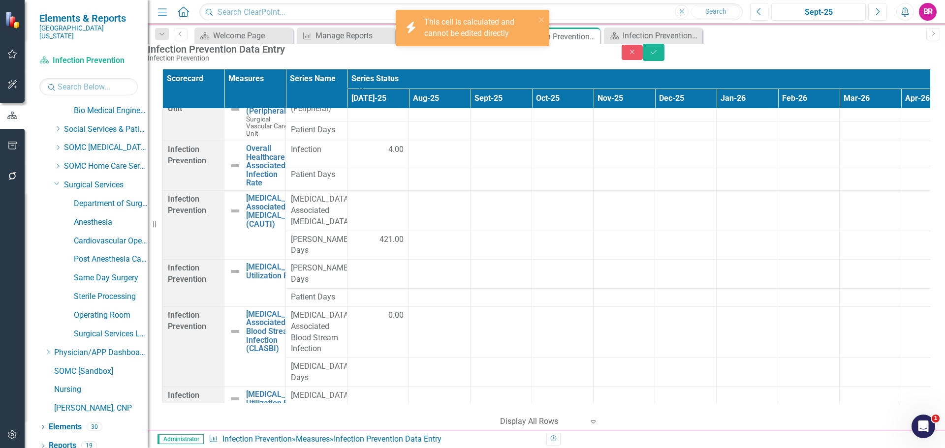
click at [387, 136] on div at bounding box center [377, 131] width 51 height 12
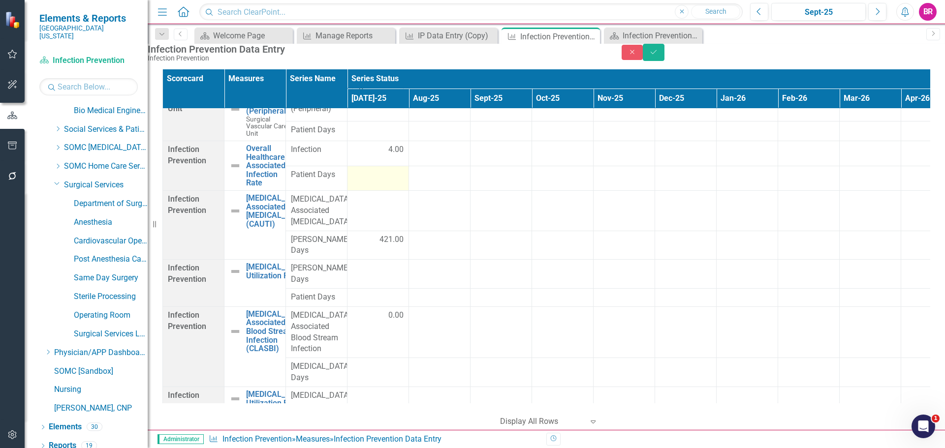
click at [387, 191] on td at bounding box center [379, 178] width 62 height 25
click at [387, 192] on td at bounding box center [379, 176] width 62 height 32
click at [379, 181] on input "number" at bounding box center [377, 171] width 51 height 18
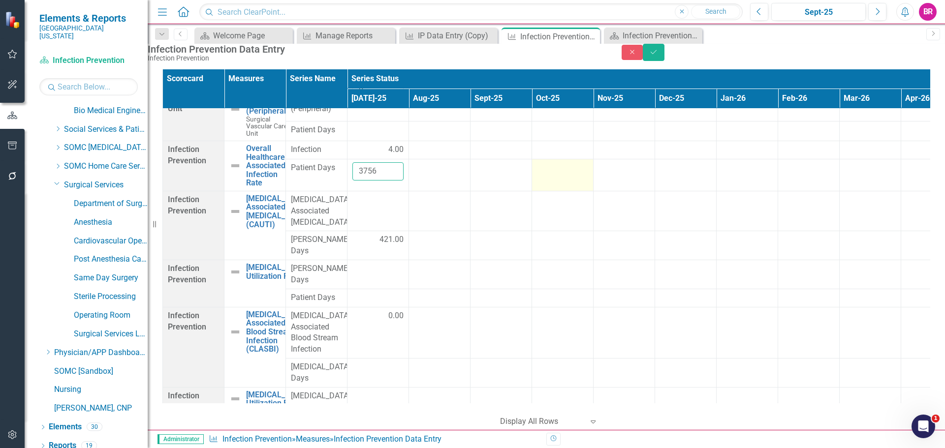
type input "3756"
click at [560, 174] on div at bounding box center [562, 168] width 51 height 12
click at [392, 231] on td at bounding box center [379, 211] width 62 height 40
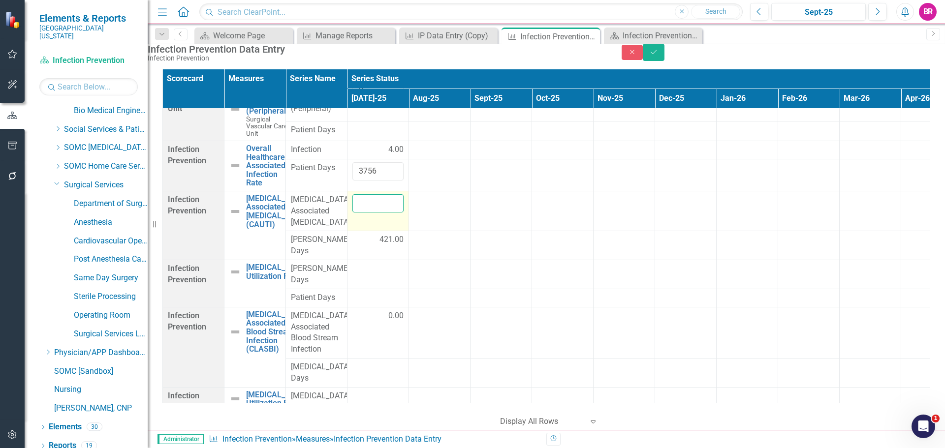
click at [366, 213] on input "number" at bounding box center [377, 203] width 51 height 18
type input "1"
click at [552, 136] on div at bounding box center [562, 131] width 51 height 12
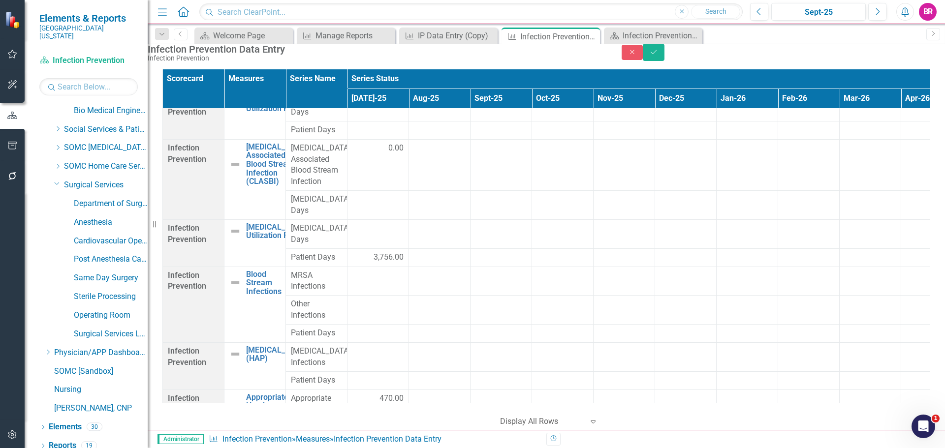
scroll to position [1964, 0]
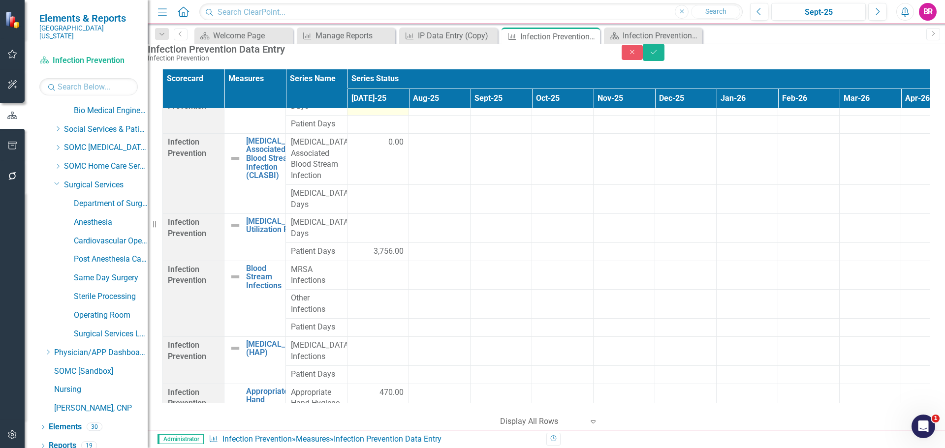
click at [394, 101] on div at bounding box center [377, 96] width 51 height 12
click at [388, 108] on input "number" at bounding box center [377, 99] width 51 height 18
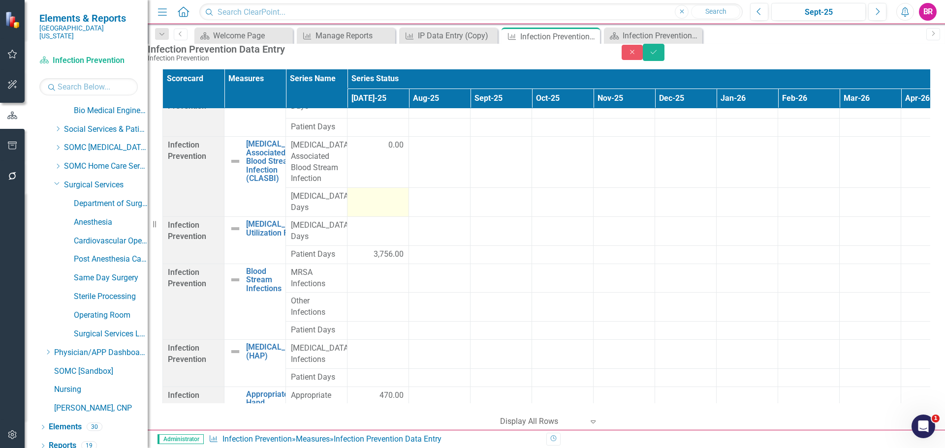
type input "421"
click at [389, 203] on div at bounding box center [377, 197] width 51 height 12
click at [383, 133] on div at bounding box center [377, 128] width 51 height 12
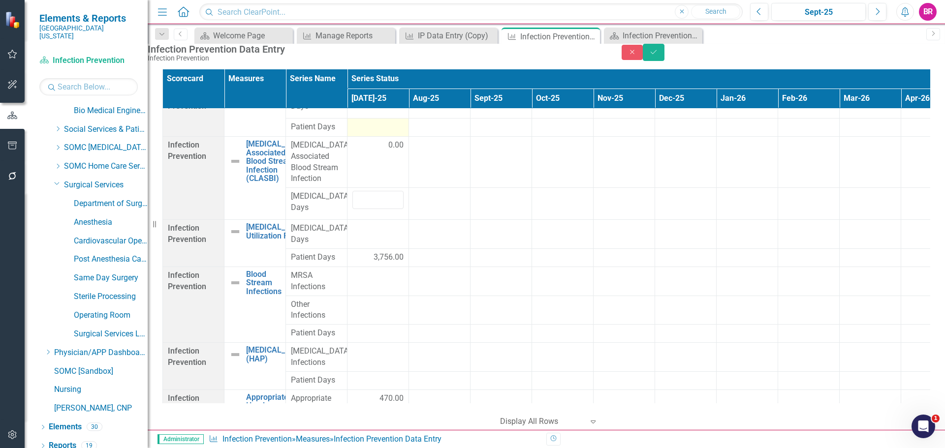
click at [383, 133] on div at bounding box center [377, 128] width 51 height 12
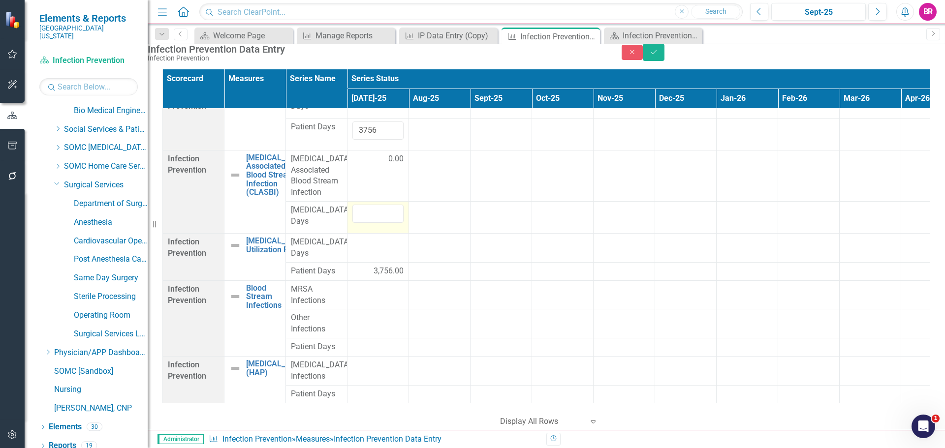
type input "3756"
click at [367, 223] on input "number" at bounding box center [377, 214] width 51 height 18
type input "215"
click at [389, 249] on div at bounding box center [377, 243] width 51 height 12
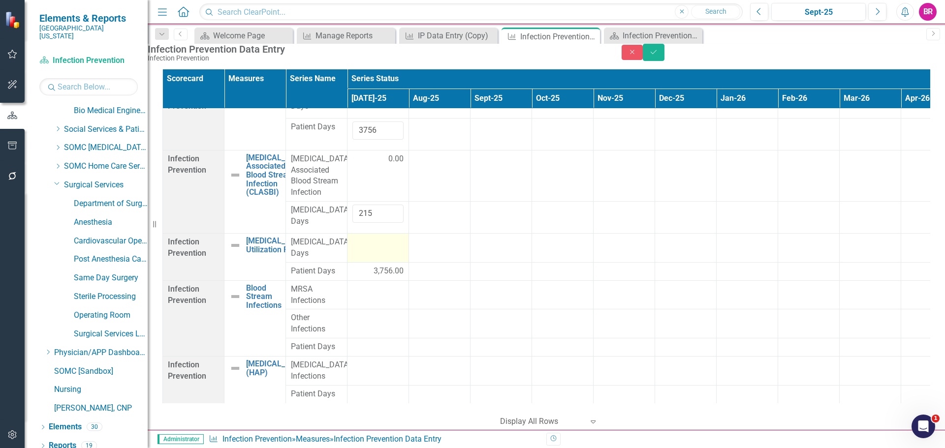
click at [388, 249] on div at bounding box center [377, 243] width 51 height 12
click at [380, 255] on input "number" at bounding box center [377, 246] width 51 height 18
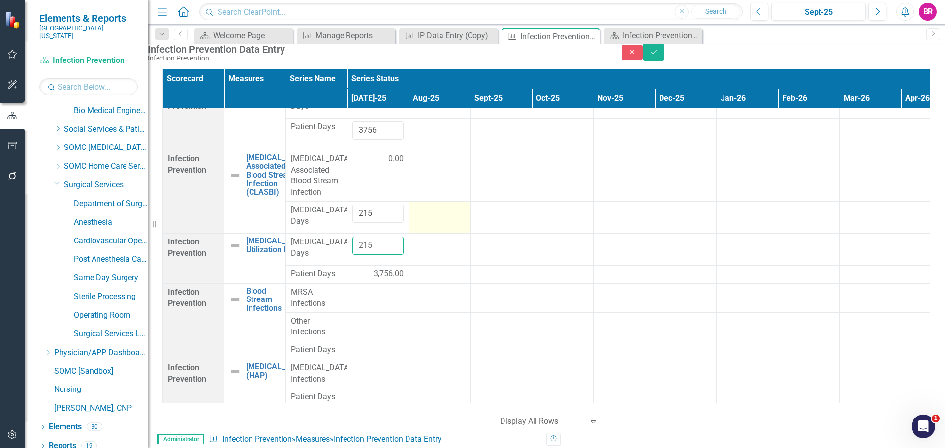
type input "215"
click at [452, 217] on div at bounding box center [439, 211] width 51 height 12
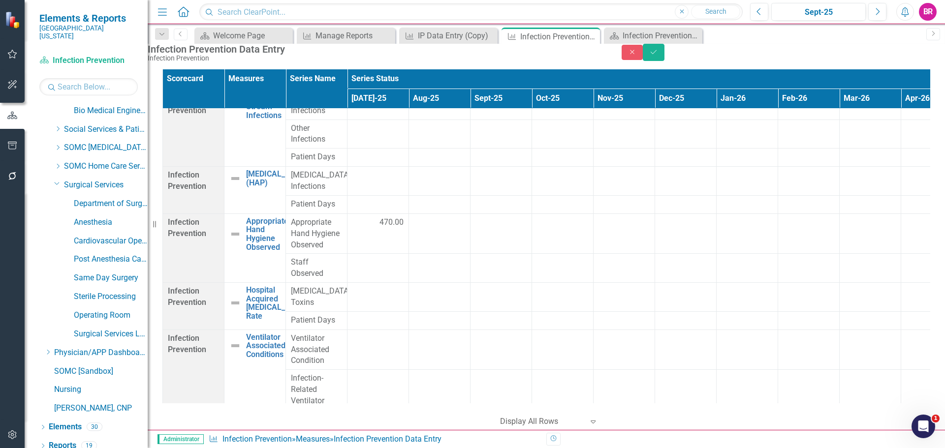
scroll to position [2195, 0]
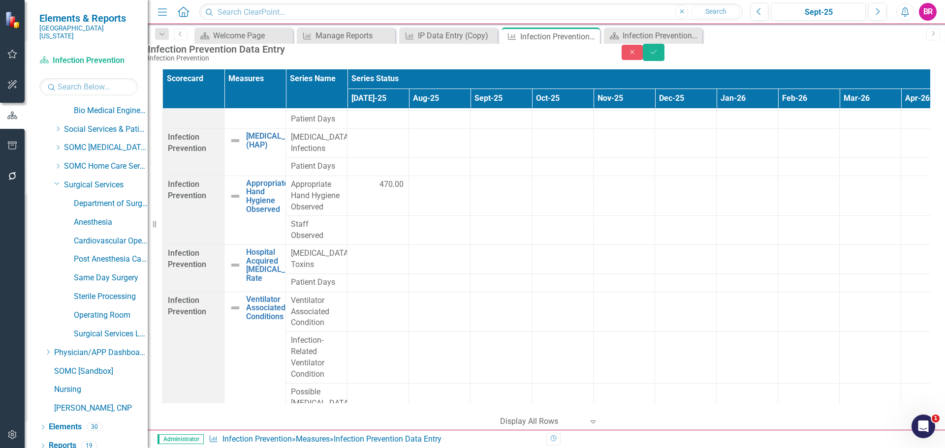
click at [376, 68] on div at bounding box center [377, 62] width 51 height 12
click at [376, 74] on input "number" at bounding box center [377, 65] width 51 height 18
type input "0"
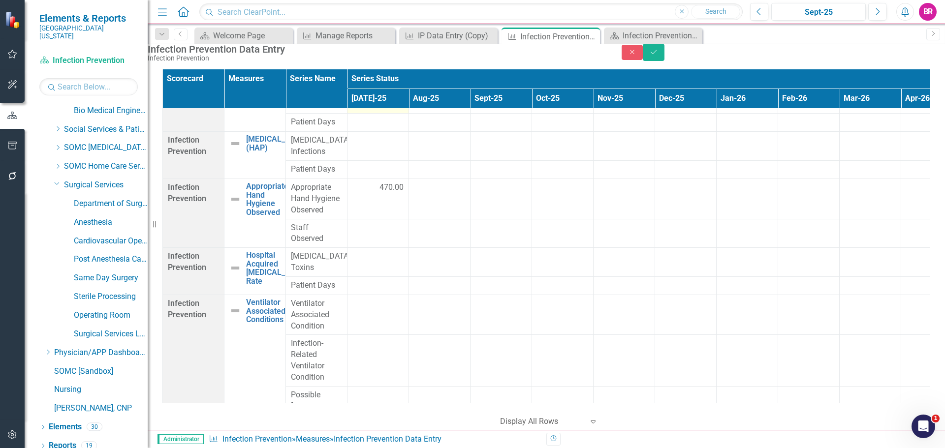
click at [381, 100] on div at bounding box center [377, 94] width 51 height 12
click at [378, 106] on input "number" at bounding box center [377, 97] width 51 height 18
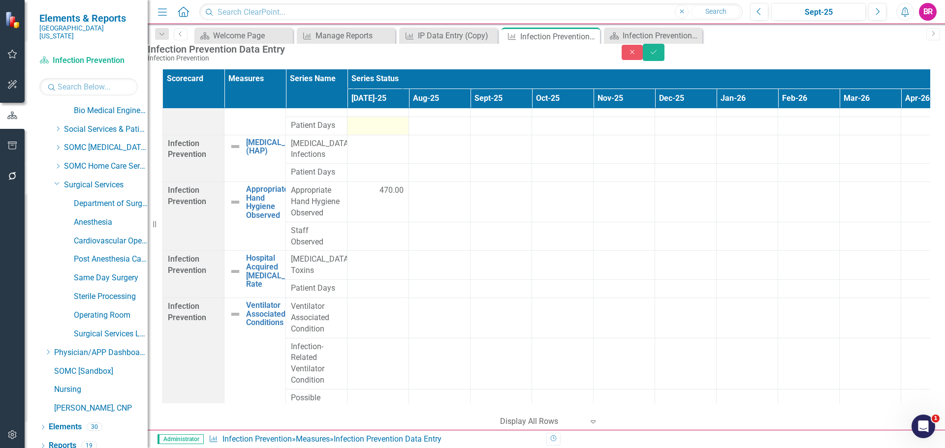
type input "0"
click at [362, 132] on div at bounding box center [377, 126] width 51 height 12
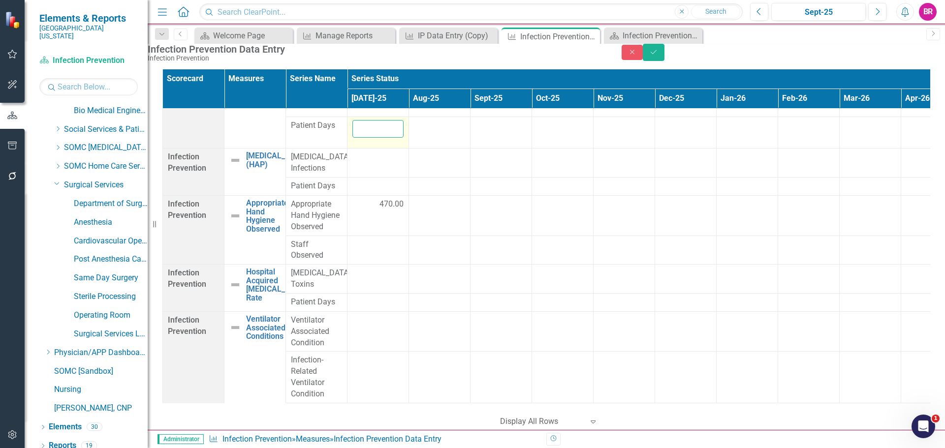
click at [362, 138] on input "number" at bounding box center [377, 129] width 51 height 18
type input "3756"
click at [442, 132] on div at bounding box center [439, 126] width 51 height 12
click at [383, 178] on td at bounding box center [379, 163] width 62 height 29
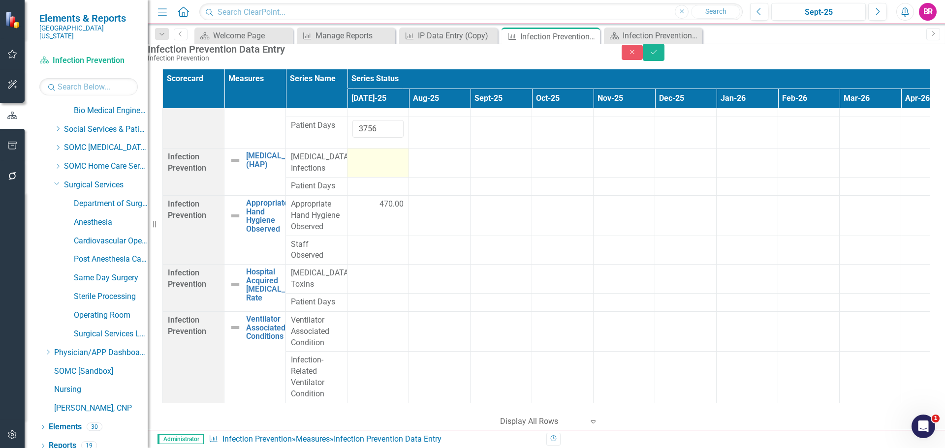
click at [383, 178] on td at bounding box center [379, 163] width 62 height 29
click at [379, 170] on input "number" at bounding box center [377, 161] width 51 height 18
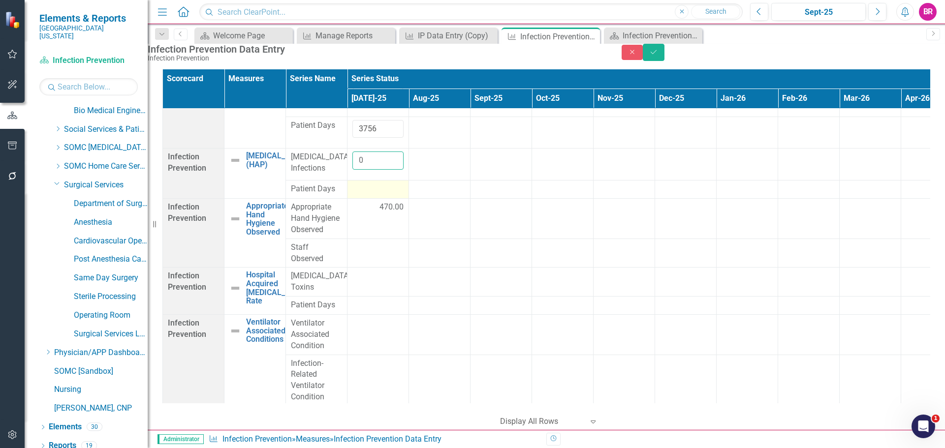
type input "0"
click at [359, 195] on div at bounding box center [377, 190] width 51 height 12
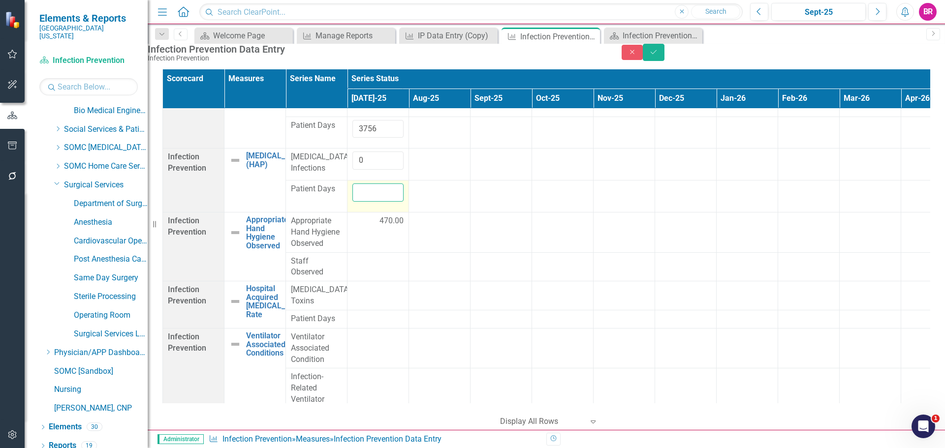
click at [361, 202] on input "number" at bounding box center [377, 193] width 51 height 18
type input "3756"
click at [432, 181] on td at bounding box center [440, 165] width 62 height 32
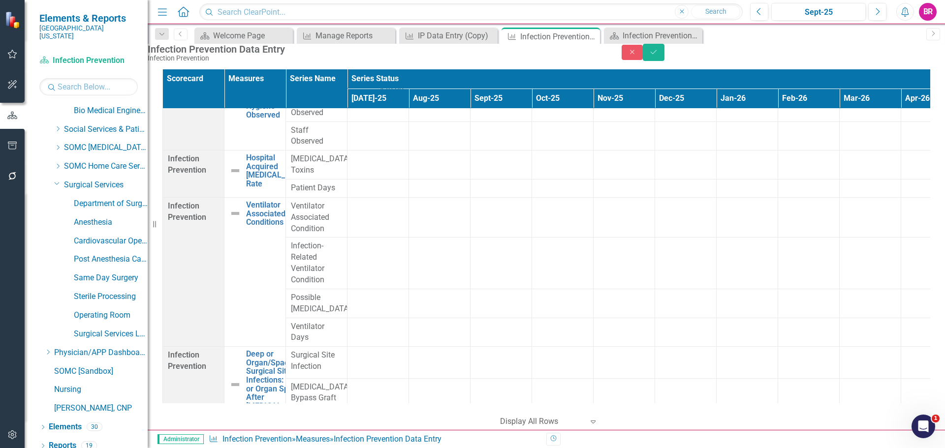
scroll to position [2354, 0]
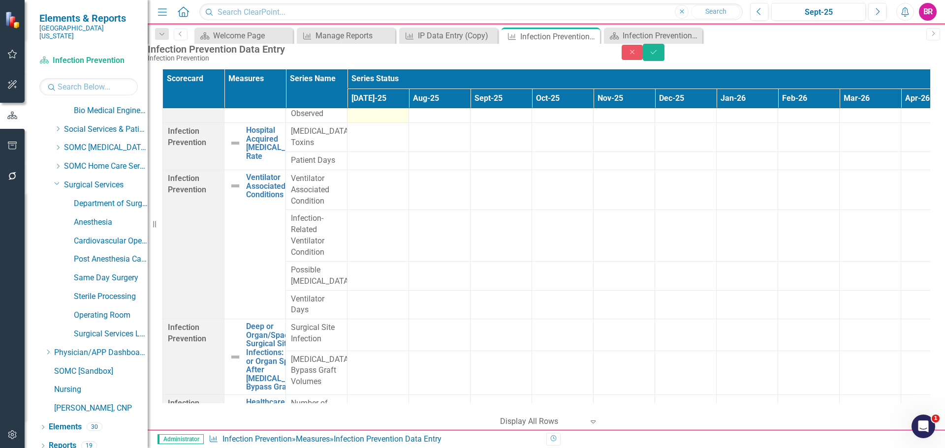
click at [385, 123] on td at bounding box center [379, 108] width 62 height 29
click at [383, 116] on input "number" at bounding box center [377, 106] width 51 height 18
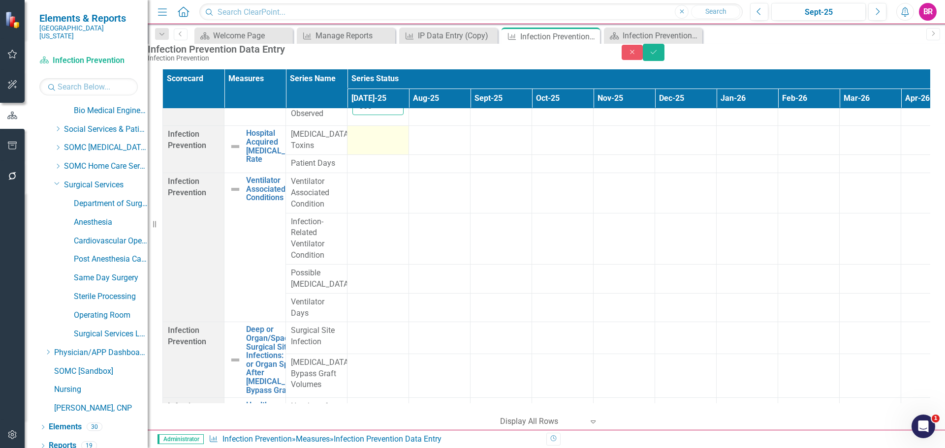
type input "503"
click at [372, 141] on div at bounding box center [377, 135] width 51 height 12
click at [370, 147] on input "number" at bounding box center [377, 138] width 51 height 18
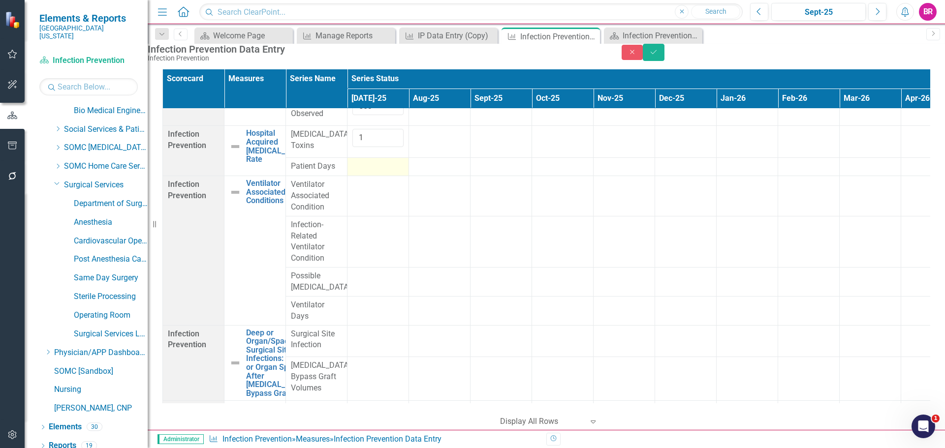
type input "1"
click at [375, 173] on div at bounding box center [377, 167] width 51 height 12
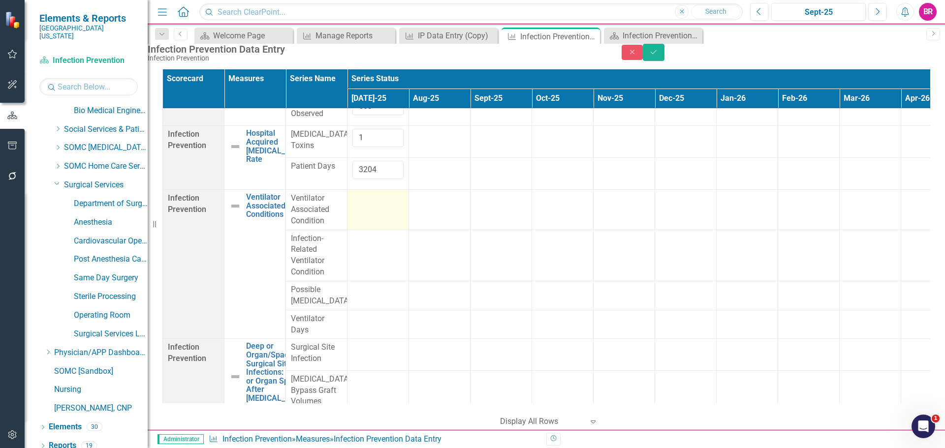
type input "3204"
click at [377, 230] on td at bounding box center [379, 210] width 62 height 40
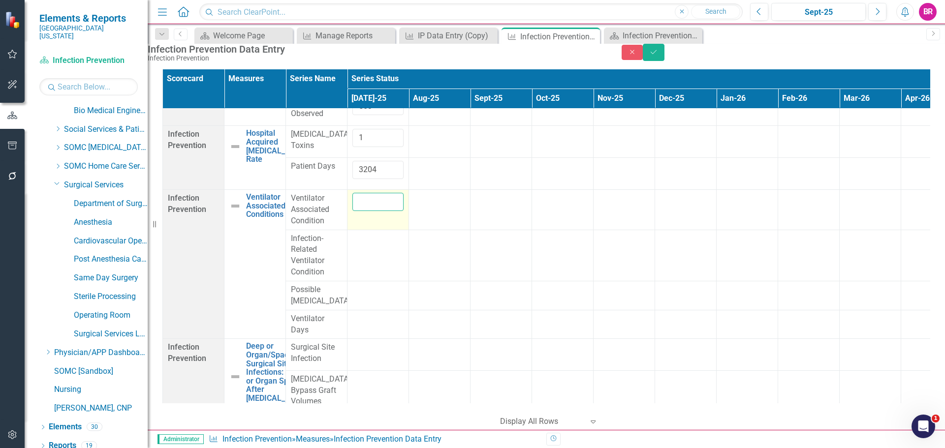
click at [376, 211] on input "number" at bounding box center [377, 202] width 51 height 18
type input "0"
click at [372, 245] on div at bounding box center [377, 239] width 51 height 12
click at [373, 245] on div at bounding box center [377, 239] width 51 height 12
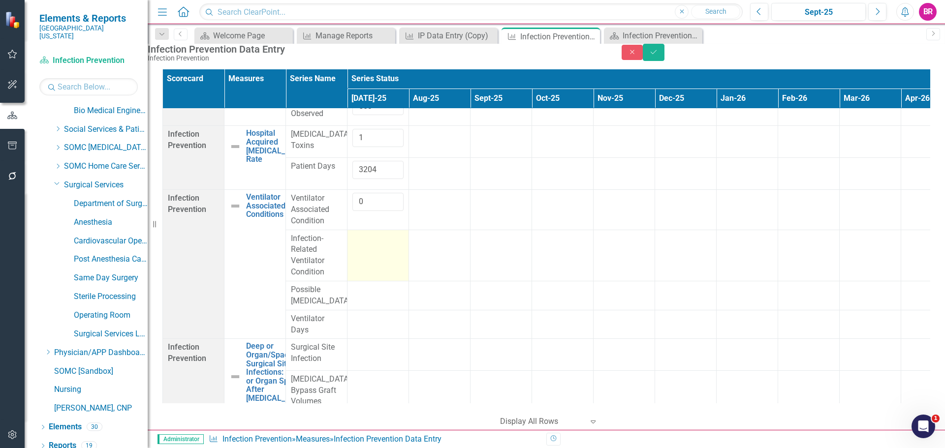
click at [373, 245] on div at bounding box center [377, 239] width 51 height 12
click at [373, 252] on input "number" at bounding box center [377, 242] width 51 height 18
type input "1"
click at [357, 296] on div at bounding box center [377, 291] width 51 height 12
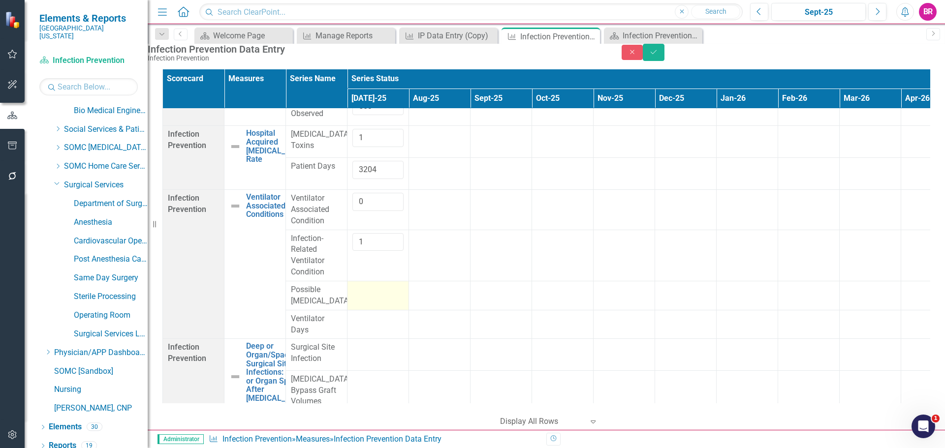
click at [357, 296] on div at bounding box center [377, 291] width 51 height 12
click at [357, 303] on input "number" at bounding box center [377, 294] width 51 height 18
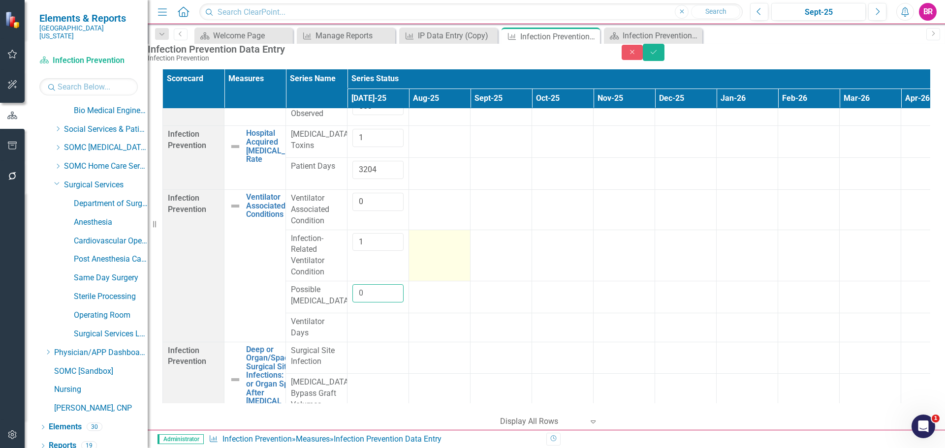
type input "0"
click at [436, 245] on div at bounding box center [439, 239] width 51 height 12
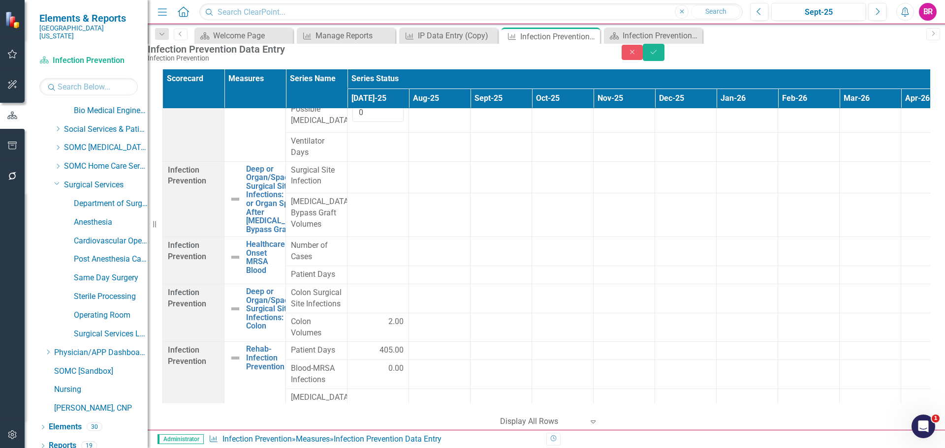
scroll to position [2578, 0]
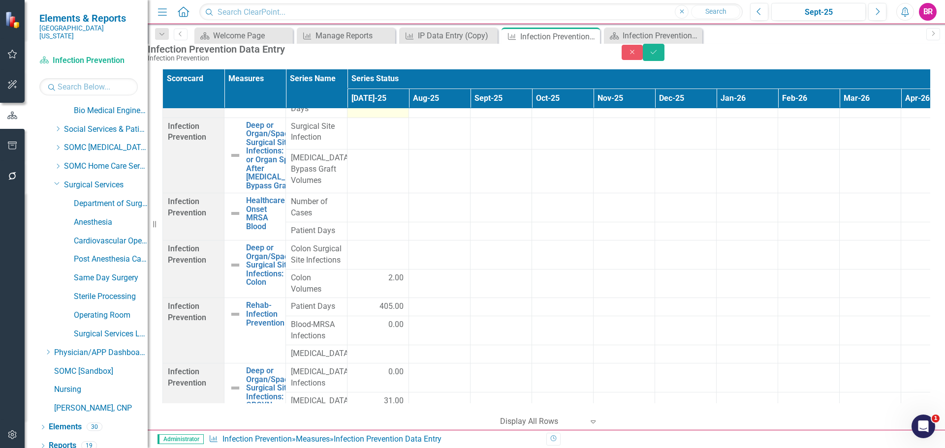
click at [369, 118] on td at bounding box center [379, 103] width 62 height 29
click at [370, 110] on input "number" at bounding box center [377, 101] width 51 height 18
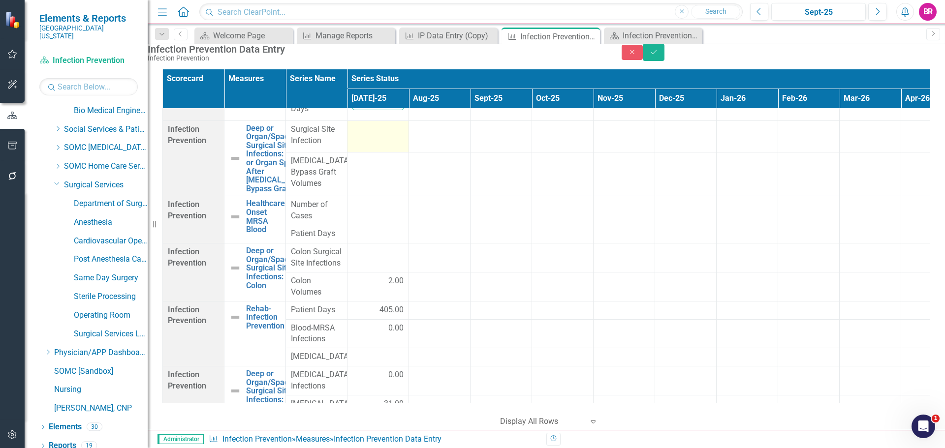
type input "34"
click at [371, 152] on td at bounding box center [379, 137] width 62 height 32
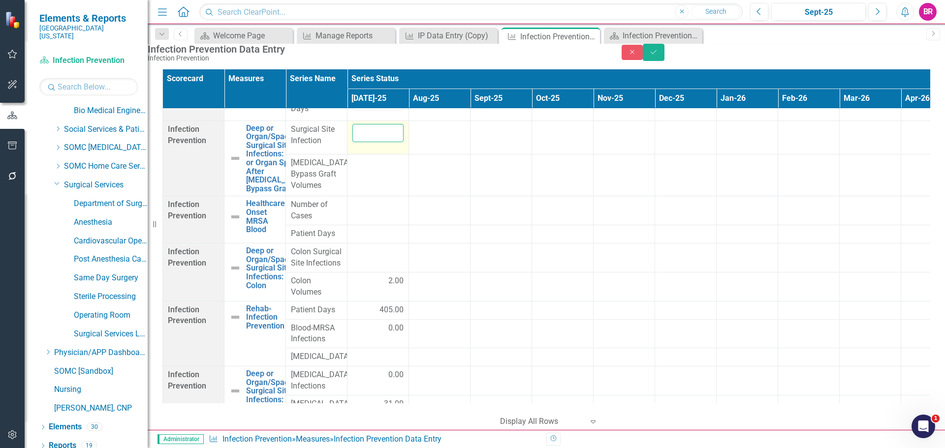
click at [373, 142] on input "number" at bounding box center [377, 133] width 51 height 18
type input "0"
click at [383, 196] on td at bounding box center [379, 175] width 62 height 42
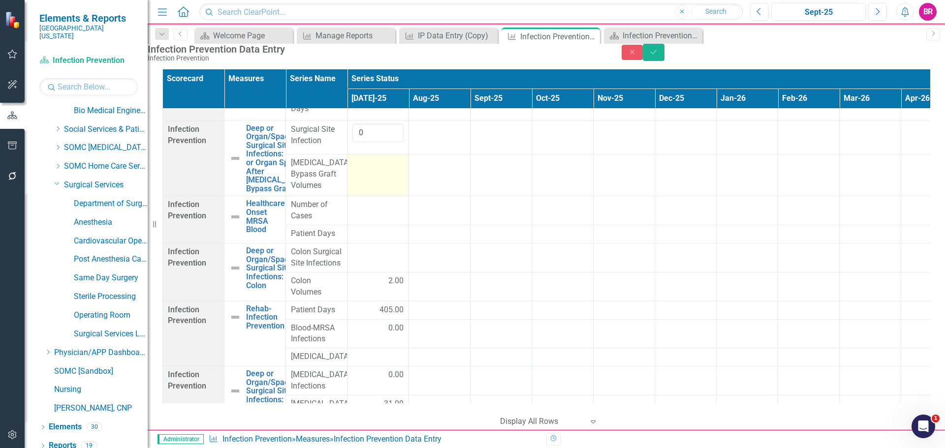
click at [383, 196] on td at bounding box center [379, 175] width 62 height 42
type input "9"
click at [464, 196] on td at bounding box center [440, 175] width 62 height 42
click at [366, 225] on td at bounding box center [379, 210] width 62 height 29
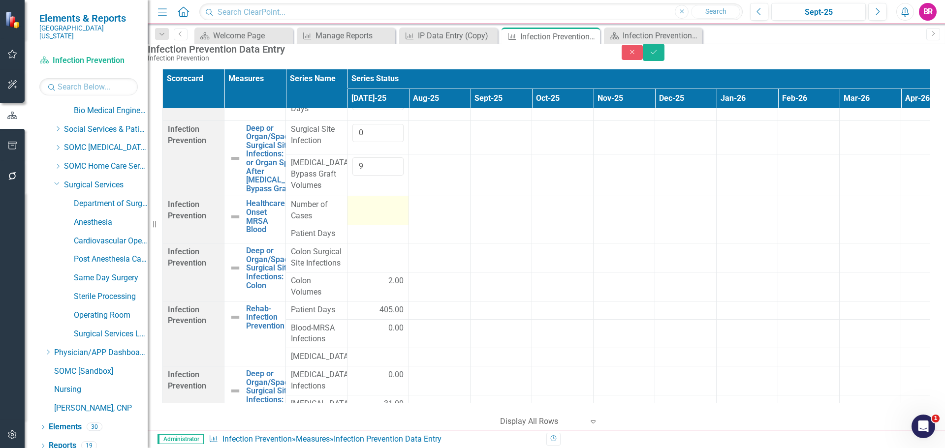
click at [366, 225] on td at bounding box center [379, 210] width 62 height 29
click at [368, 218] on input "number" at bounding box center [377, 208] width 51 height 18
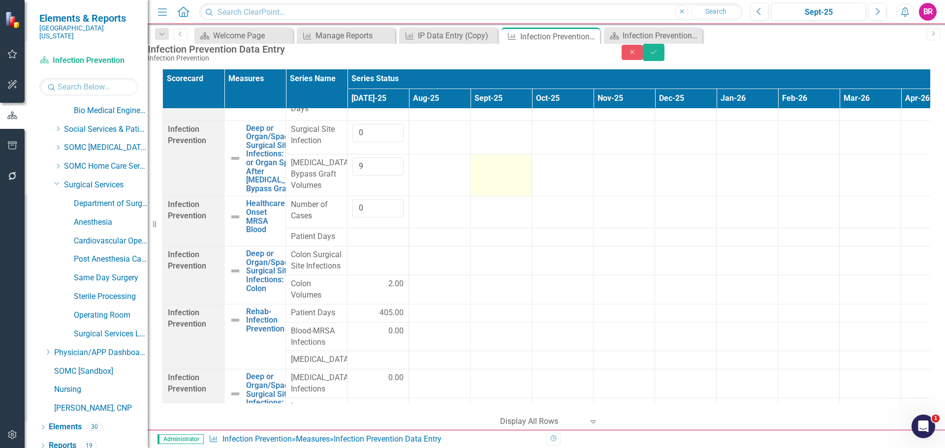
type input "0"
click at [481, 196] on td at bounding box center [502, 175] width 62 height 42
click at [378, 243] on div at bounding box center [377, 237] width 51 height 12
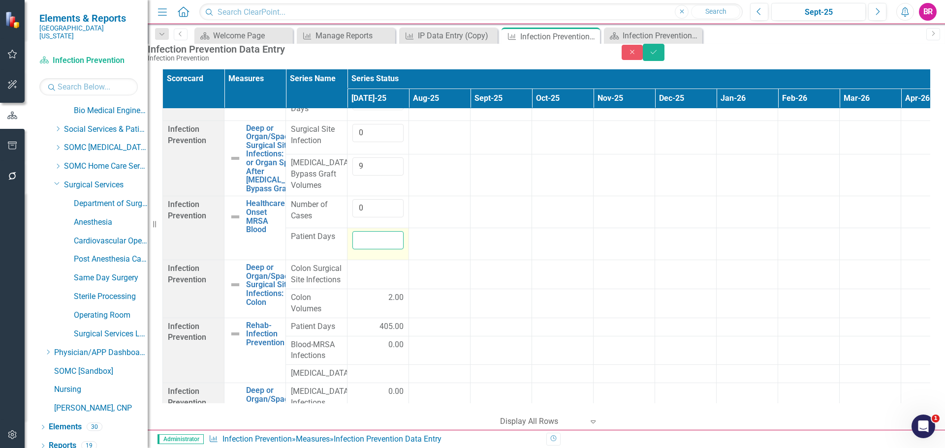
click at [378, 250] on input "number" at bounding box center [377, 240] width 51 height 18
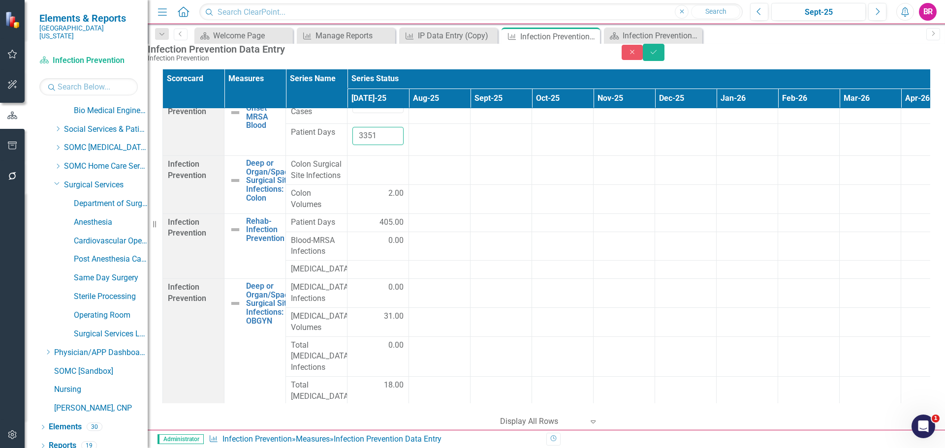
scroll to position [2693, 0]
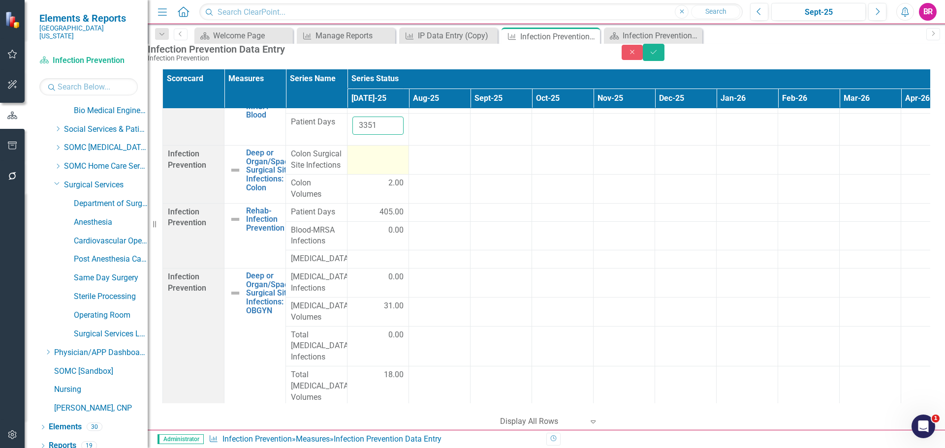
type input "3351"
click at [379, 175] on td at bounding box center [379, 160] width 62 height 29
click at [375, 167] on input "number" at bounding box center [377, 158] width 51 height 18
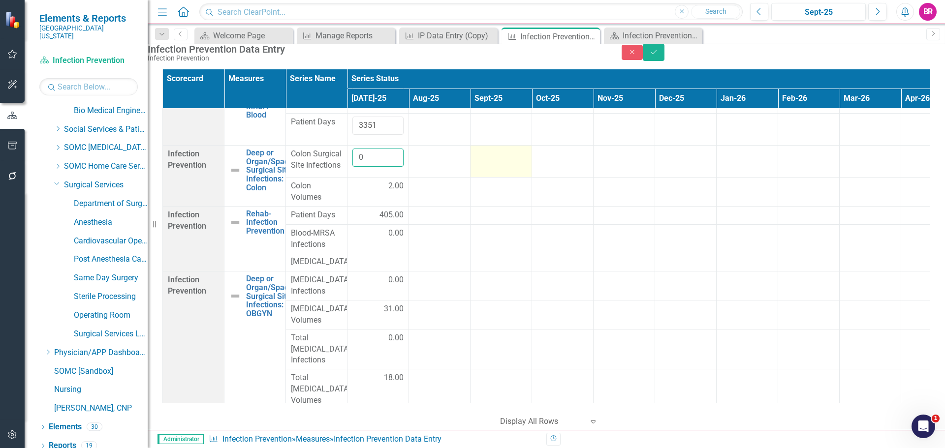
type input "0"
click at [494, 178] on td at bounding box center [502, 162] width 62 height 32
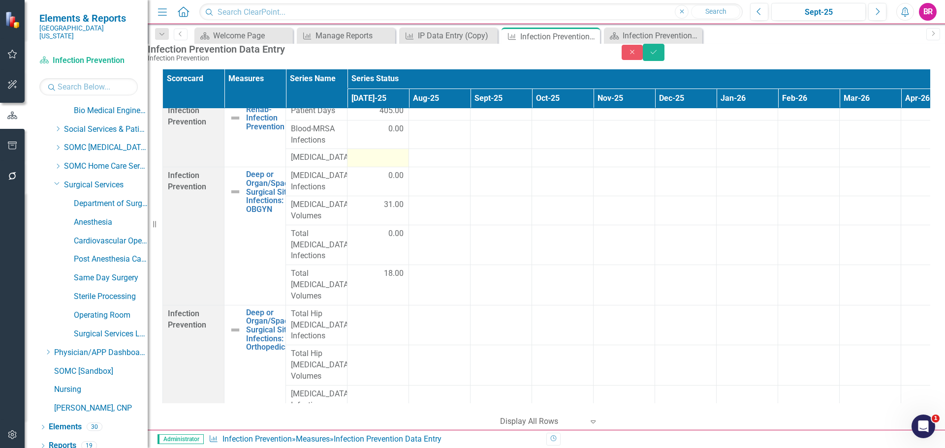
click at [387, 167] on td at bounding box center [379, 158] width 62 height 18
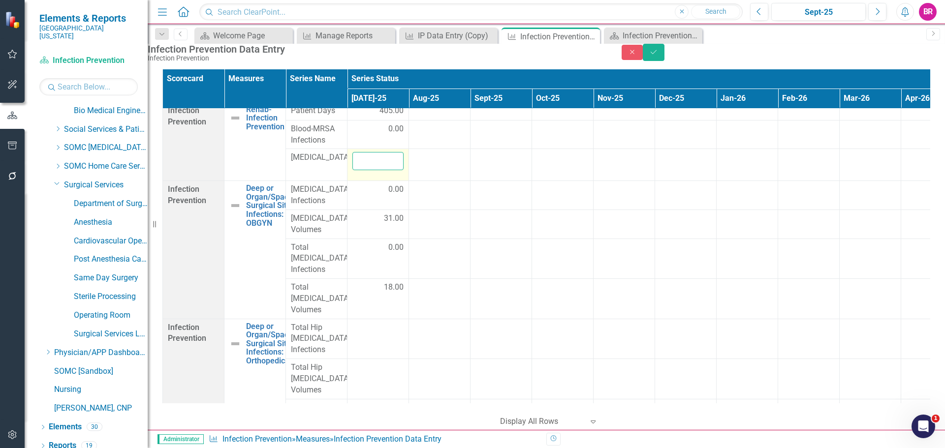
click at [381, 170] on input "number" at bounding box center [377, 161] width 51 height 18
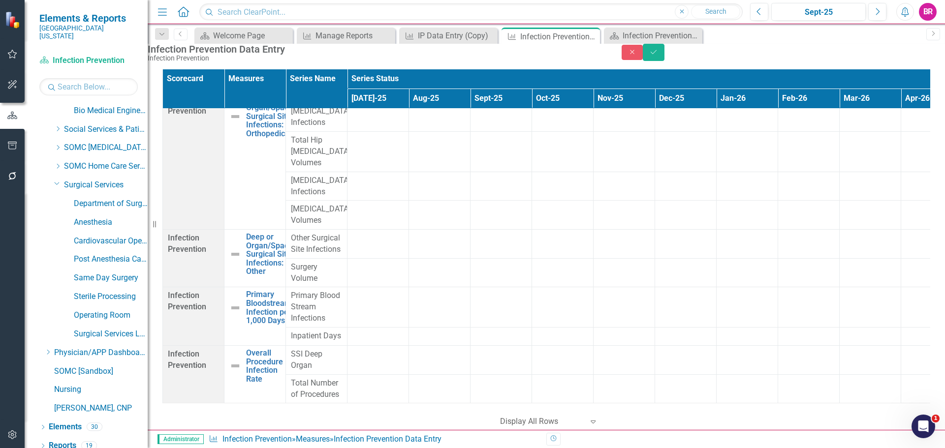
scroll to position [3094, 0]
type input "0"
click at [368, 107] on div at bounding box center [377, 101] width 51 height 12
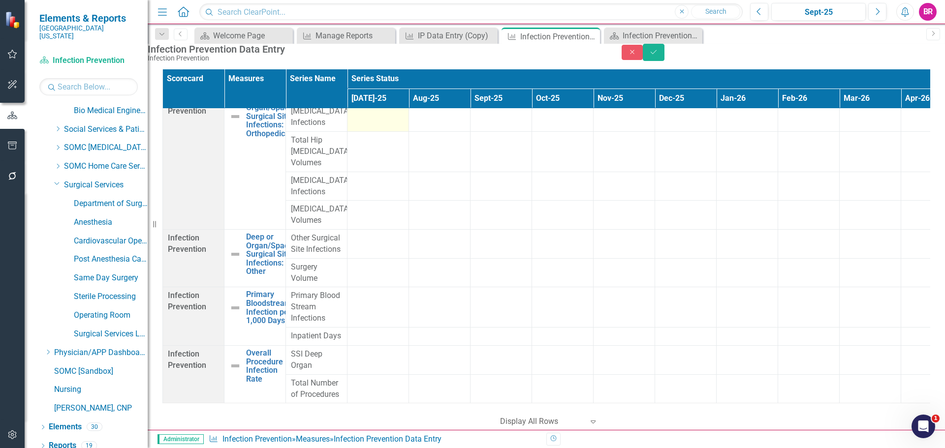
click at [368, 107] on div at bounding box center [377, 101] width 51 height 12
click at [368, 113] on input "number" at bounding box center [377, 104] width 51 height 18
type input "0"
click at [383, 172] on td at bounding box center [379, 152] width 62 height 40
drag, startPoint x: 383, startPoint y: 218, endPoint x: 377, endPoint y: 216, distance: 6.6
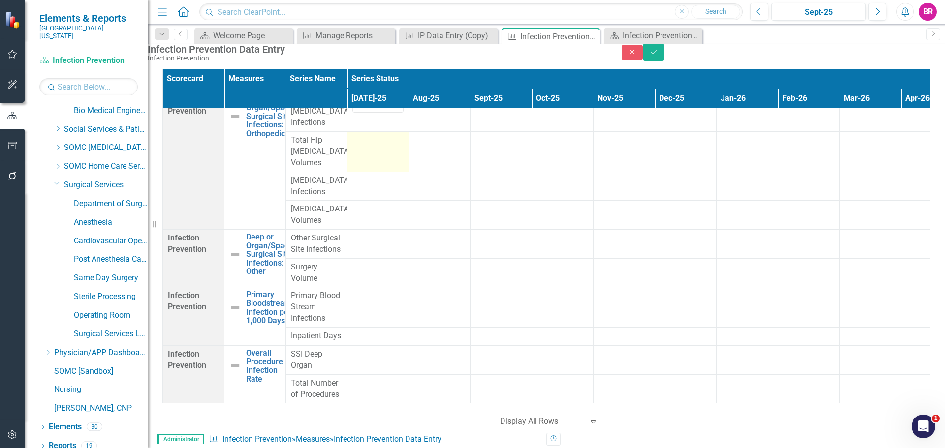
click at [383, 172] on td at bounding box center [379, 152] width 62 height 40
click at [376, 172] on td at bounding box center [379, 152] width 62 height 40
click at [375, 172] on td at bounding box center [379, 152] width 62 height 40
click at [368, 153] on input "number" at bounding box center [377, 144] width 51 height 18
type input "8"
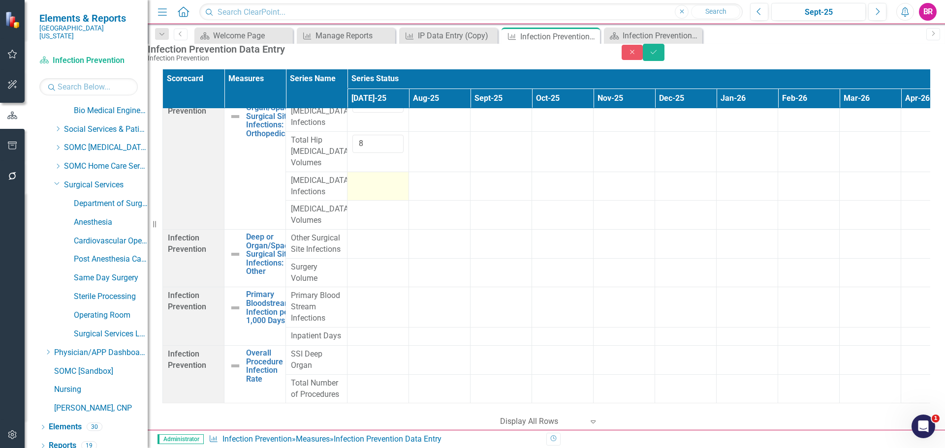
click at [360, 187] on div at bounding box center [377, 181] width 51 height 12
click at [366, 191] on input "number" at bounding box center [377, 181] width 51 height 18
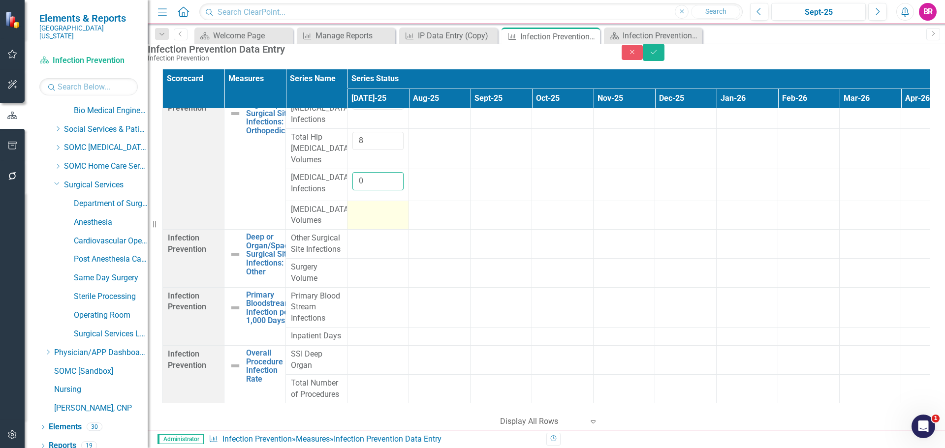
type input "0"
click at [368, 230] on td at bounding box center [379, 215] width 62 height 29
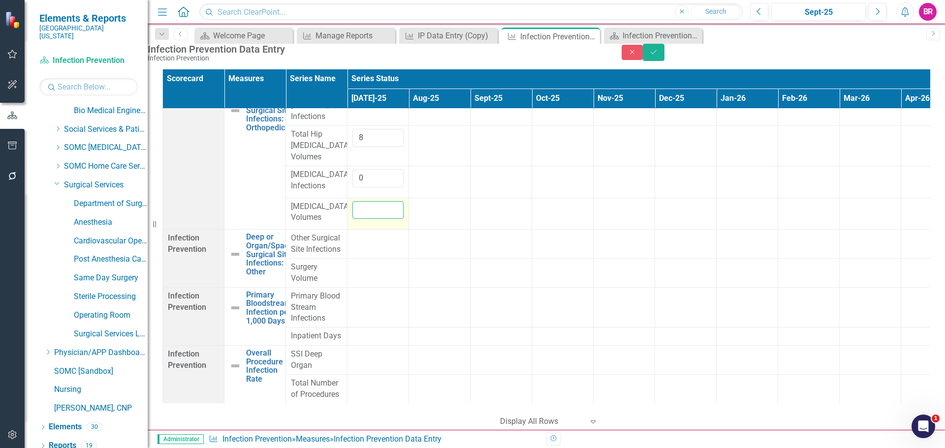
click at [370, 220] on input "number" at bounding box center [377, 210] width 51 height 18
type input "32"
click at [515, 230] on td at bounding box center [502, 214] width 62 height 32
click at [348, 259] on td at bounding box center [379, 244] width 62 height 29
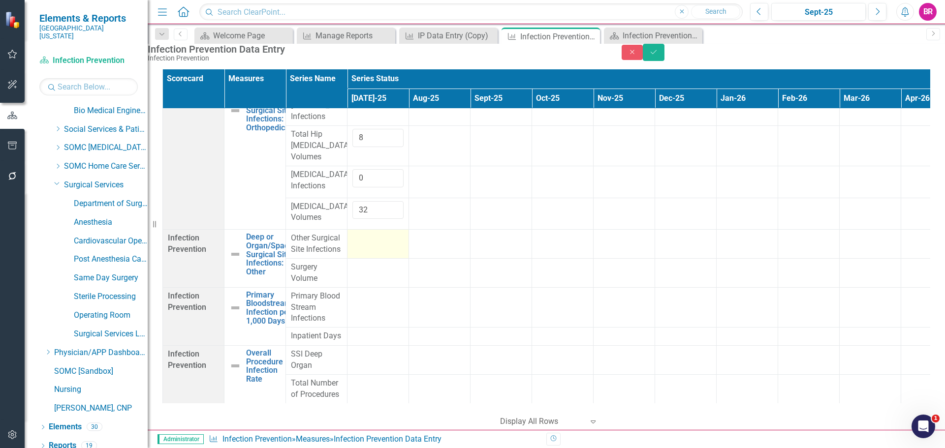
click at [348, 259] on td at bounding box center [379, 244] width 62 height 29
click at [387, 288] on td at bounding box center [379, 273] width 62 height 29
click at [383, 248] on input "number" at bounding box center [377, 239] width 51 height 18
type input "1"
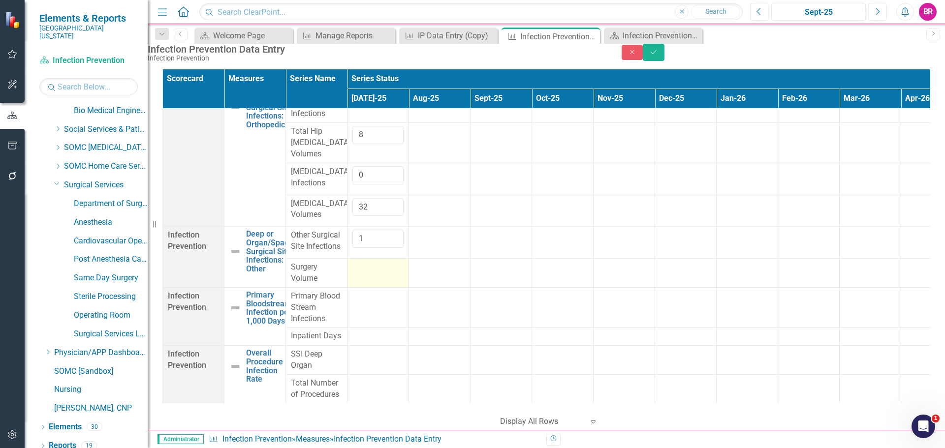
click at [379, 274] on div at bounding box center [377, 268] width 51 height 12
click at [376, 277] on input "number" at bounding box center [377, 267] width 51 height 18
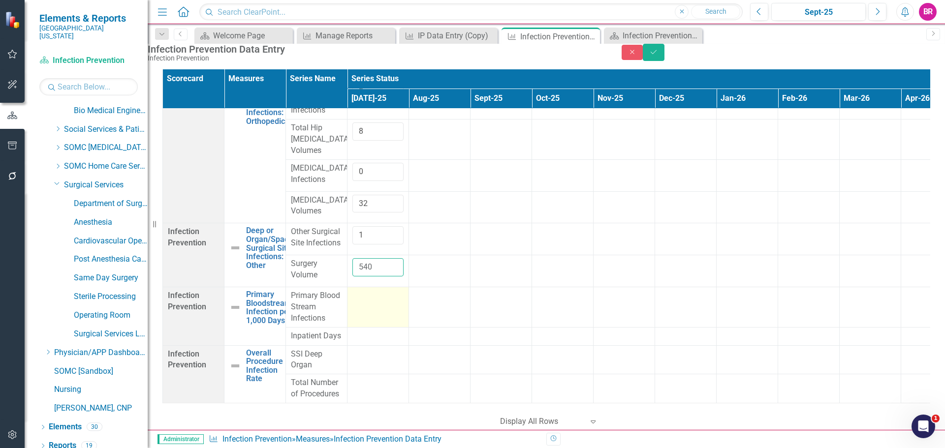
type input "540"
click at [375, 302] on div at bounding box center [377, 296] width 51 height 12
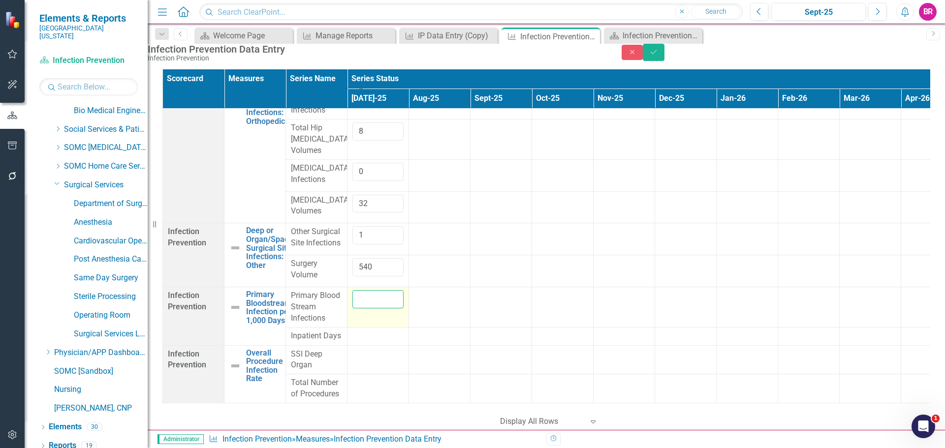
click at [375, 309] on input "number" at bounding box center [377, 299] width 51 height 18
type input "0"
click at [385, 346] on td at bounding box center [379, 336] width 62 height 18
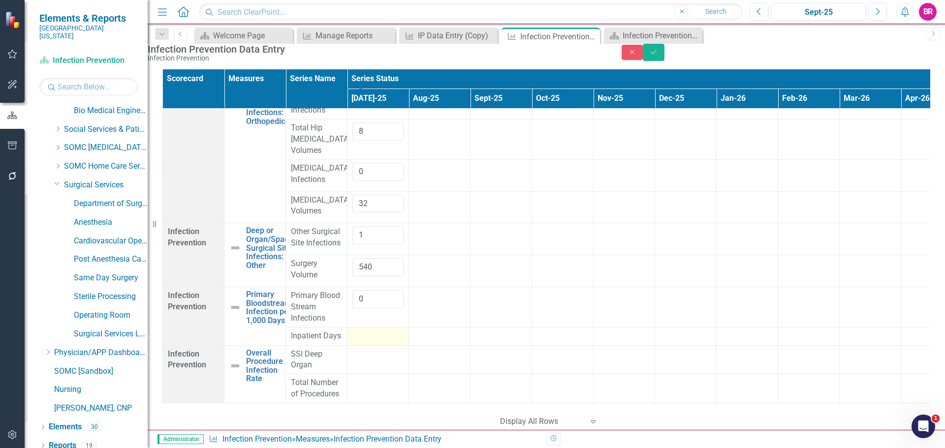
click at [385, 346] on td at bounding box center [379, 336] width 62 height 18
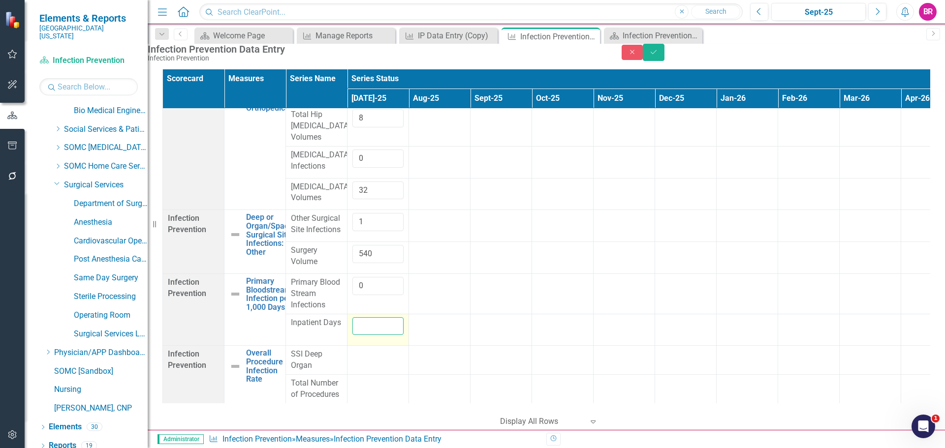
click at [383, 336] on input "number" at bounding box center [377, 327] width 51 height 18
type input "3756"
click at [376, 356] on td at bounding box center [379, 360] width 62 height 29
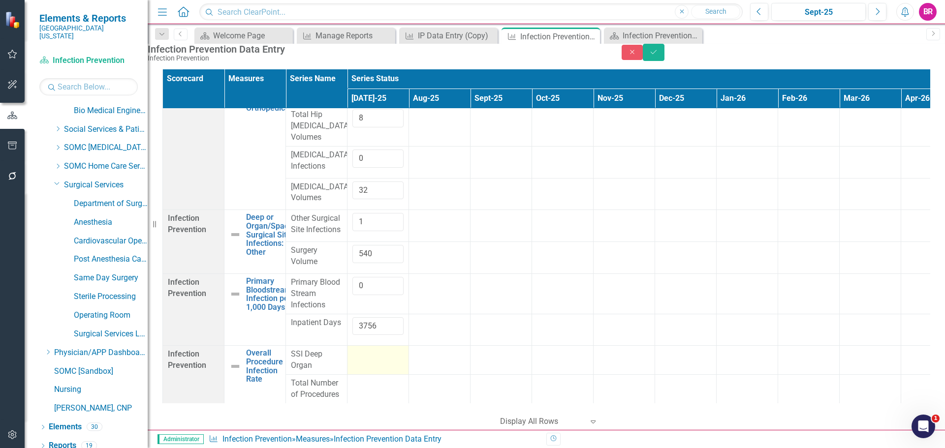
click at [376, 356] on td at bounding box center [379, 360] width 62 height 29
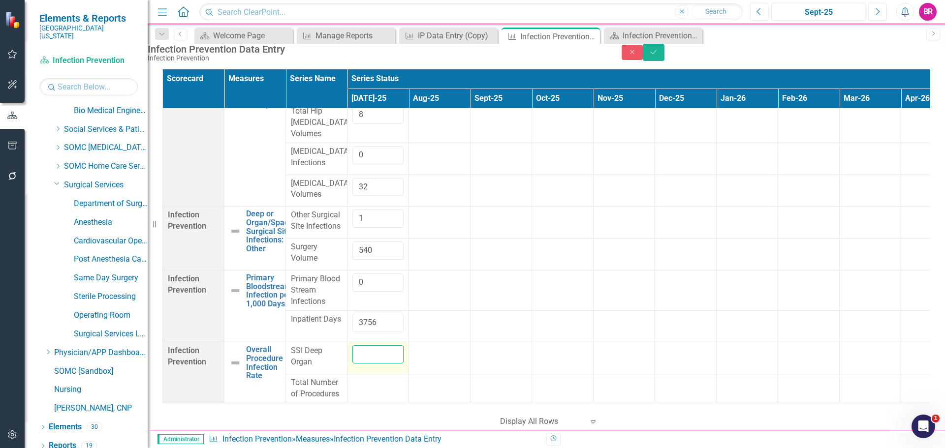
click at [374, 349] on input "number" at bounding box center [377, 355] width 51 height 18
type input "1"
click at [382, 384] on td at bounding box center [379, 389] width 62 height 29
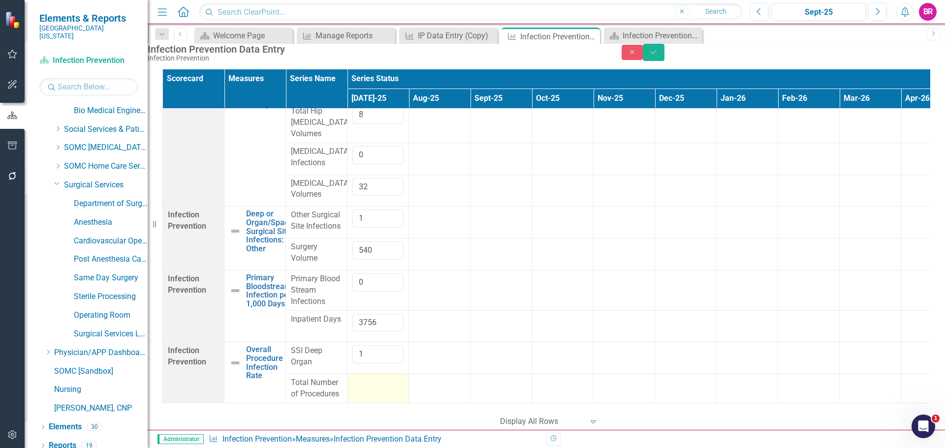
click at [382, 384] on td at bounding box center [379, 389] width 62 height 29
click at [378, 382] on input "number" at bounding box center [377, 384] width 51 height 18
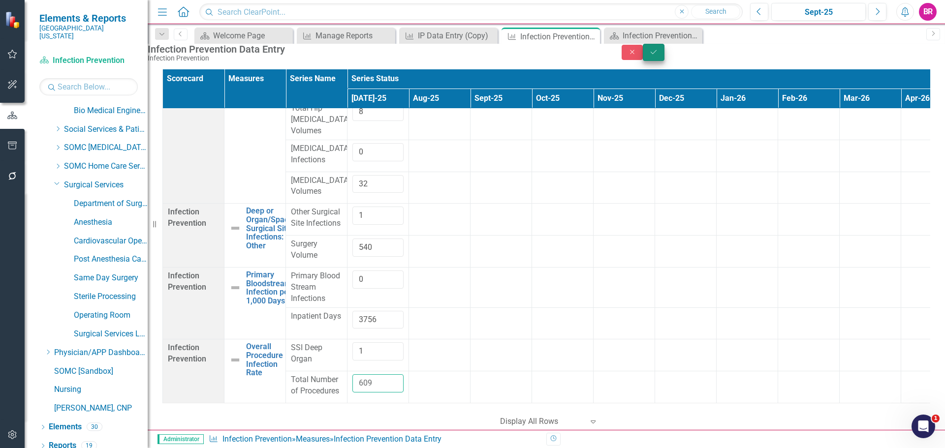
type input "609"
click at [658, 56] on icon "Save" at bounding box center [653, 52] width 9 height 7
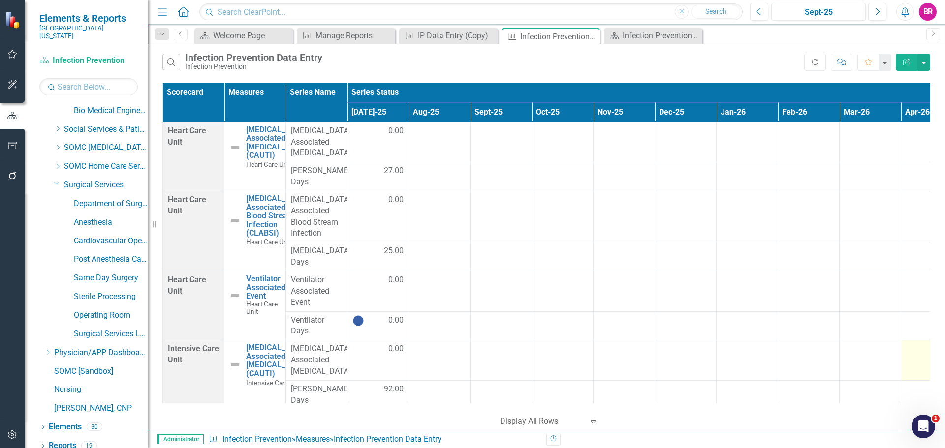
drag, startPoint x: 542, startPoint y: 58, endPoint x: 922, endPoint y: 150, distance: 391.2
click at [542, 58] on div "Search Infection Prevention Data Entry Infection Prevention" at bounding box center [483, 62] width 642 height 17
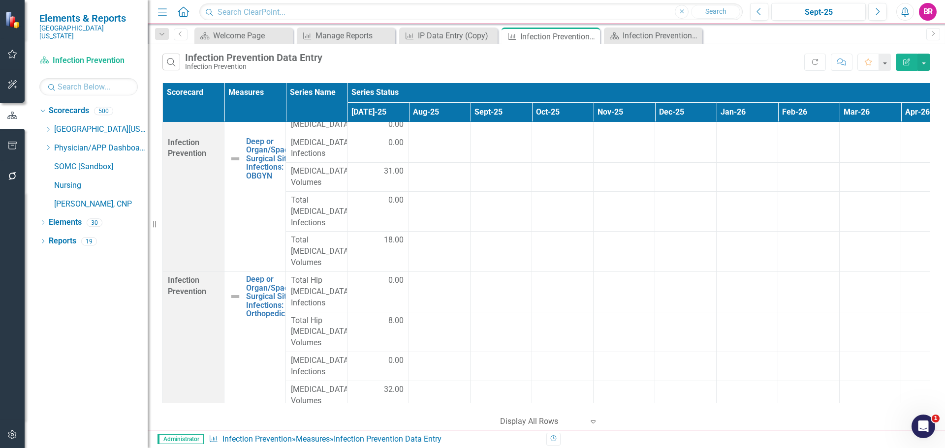
scroll to position [3065, 0]
